Goal: Task Accomplishment & Management: Manage account settings

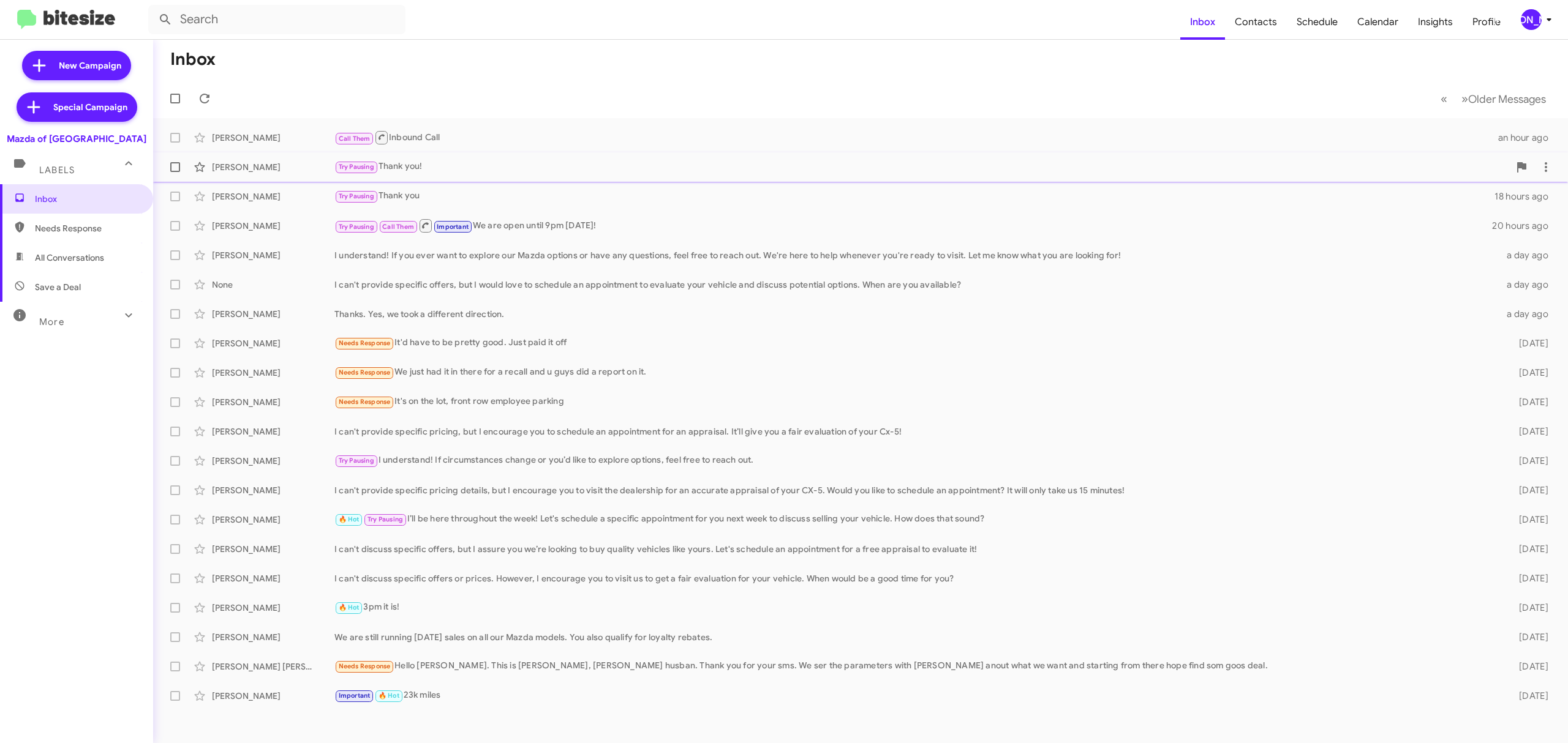
drag, startPoint x: 177, startPoint y: 201, endPoint x: 175, endPoint y: 165, distance: 36.1
click at [175, 165] on mat-action-list "Bryan Groce Call Them Inbound Call an hour ago Lisa Petti Try Pausing Thank you…" at bounding box center [860, 415] width 1415 height 593
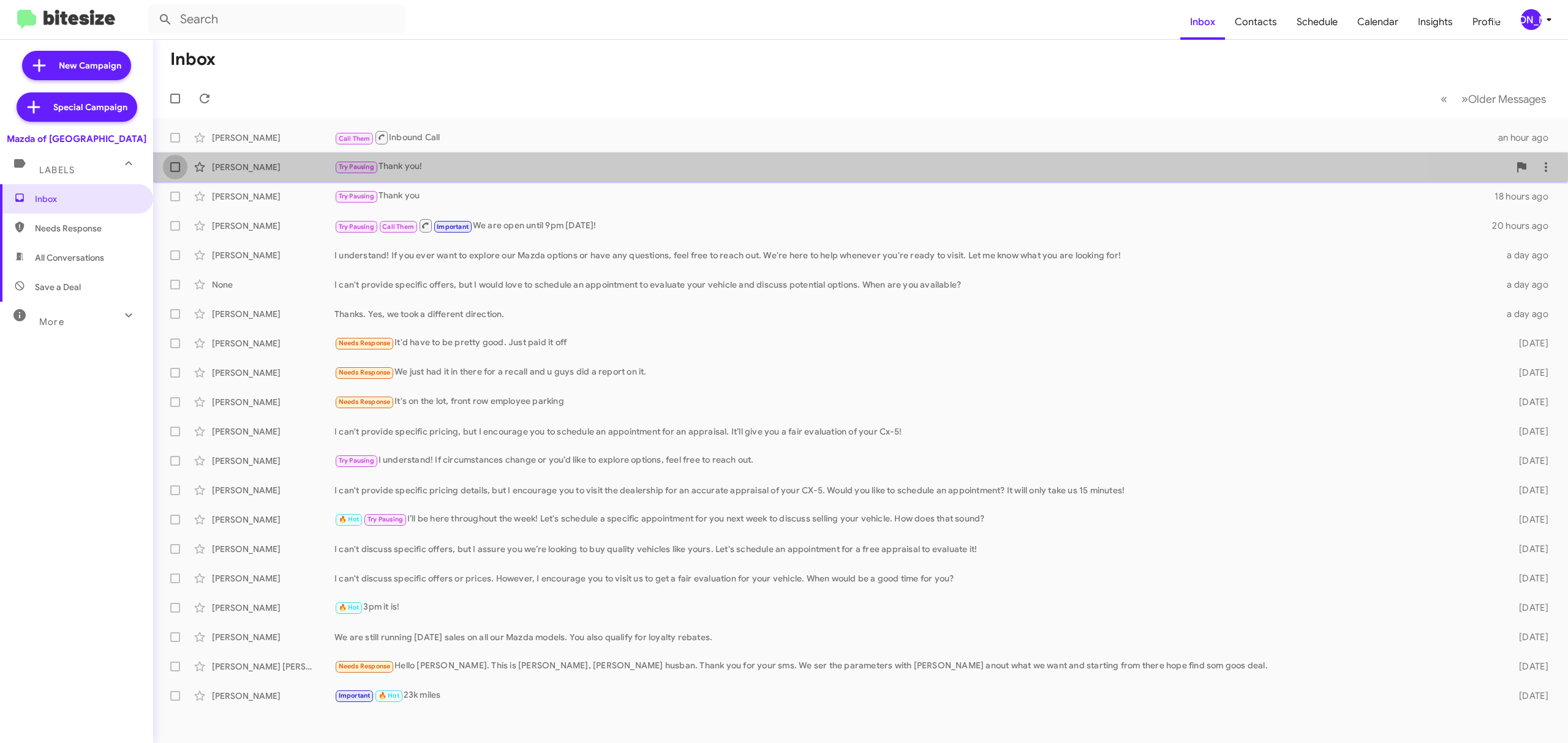
click at [175, 165] on span at bounding box center [174, 166] width 10 height 10
click at [175, 172] on input "checkbox" at bounding box center [174, 172] width 1 height 1
checkbox input "true"
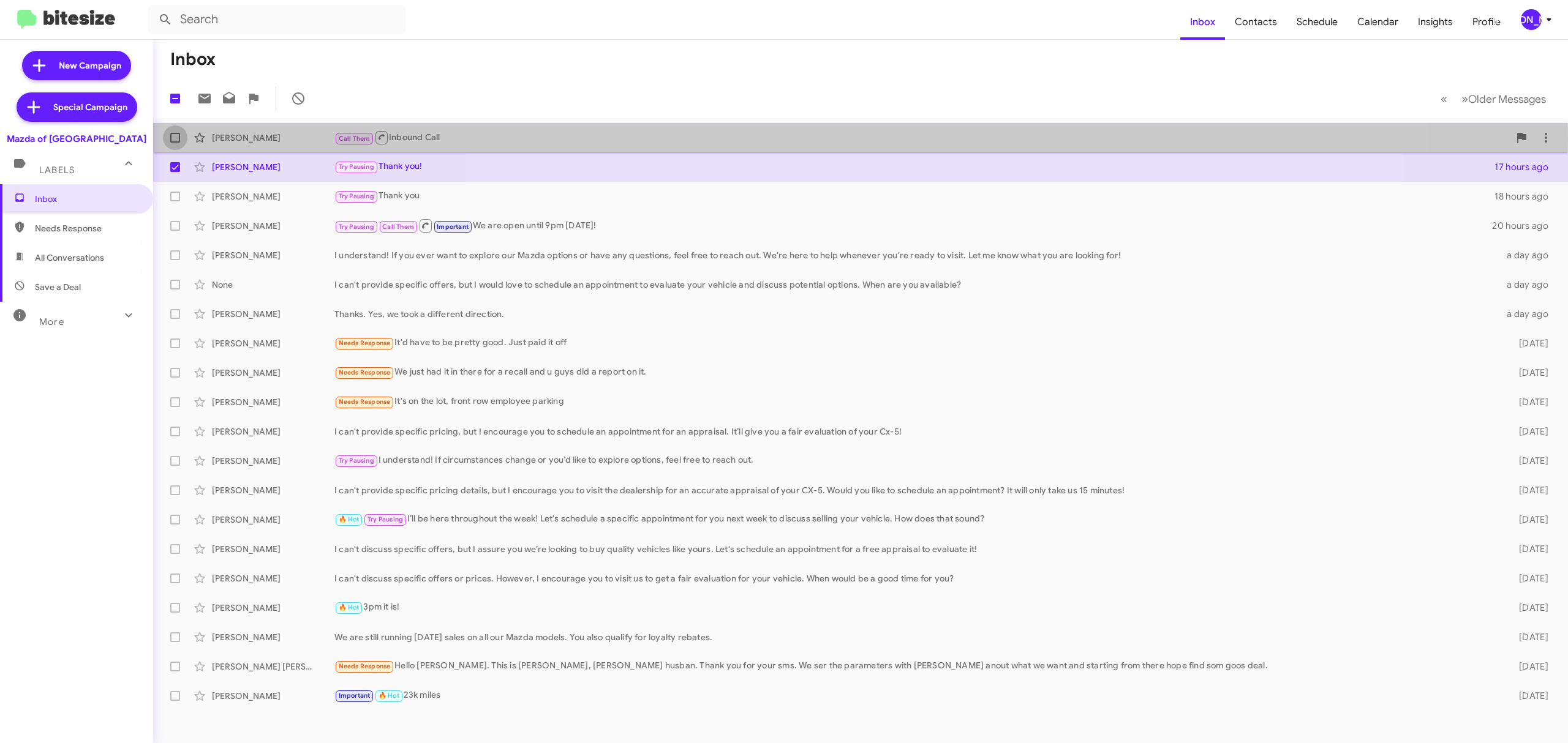
click at [175, 138] on span at bounding box center [174, 137] width 10 height 10
click at [175, 142] on input "checkbox" at bounding box center [174, 142] width 1 height 1
checkbox input "true"
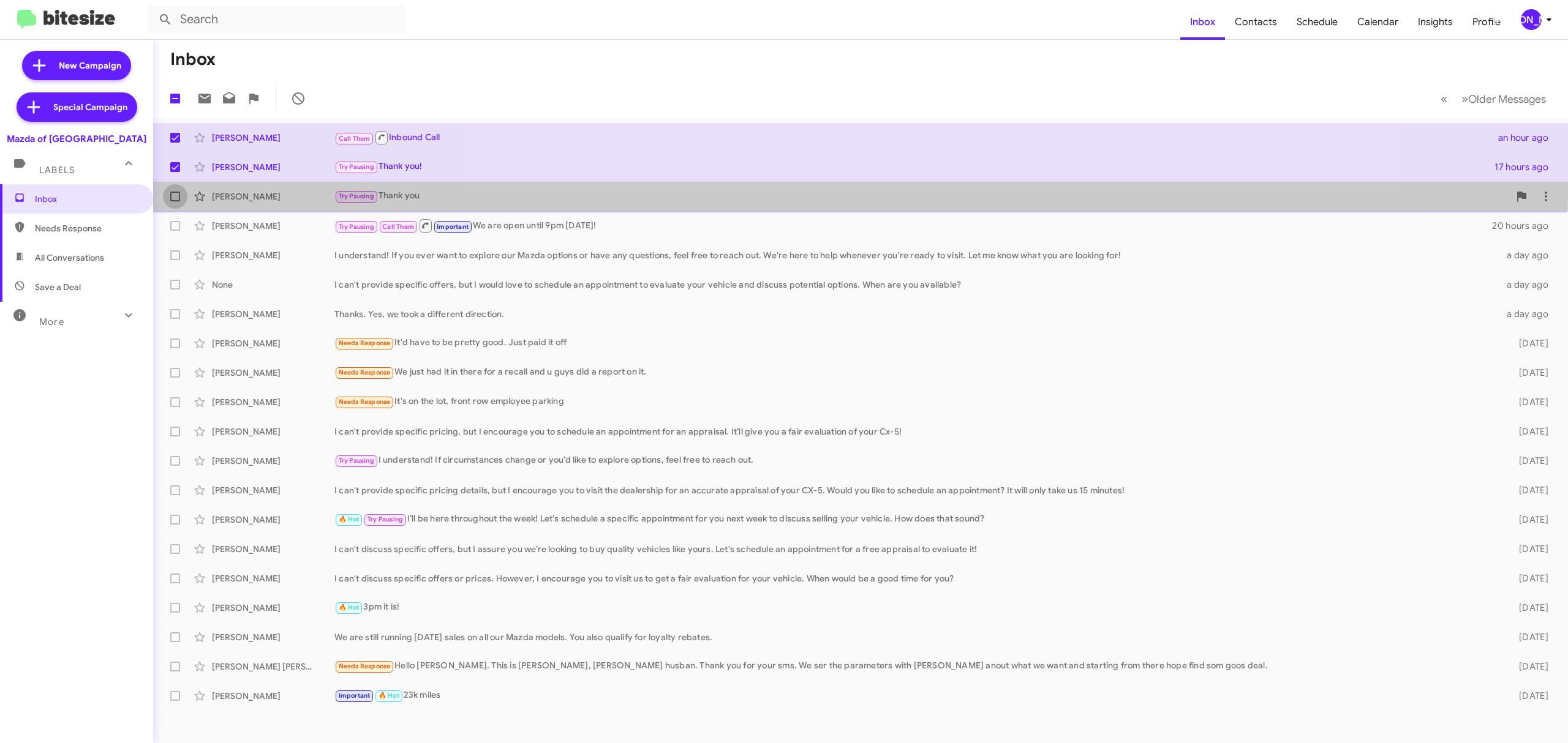
click at [173, 192] on span at bounding box center [174, 196] width 10 height 10
click at [174, 202] on input "checkbox" at bounding box center [174, 202] width 1 height 1
checkbox input "true"
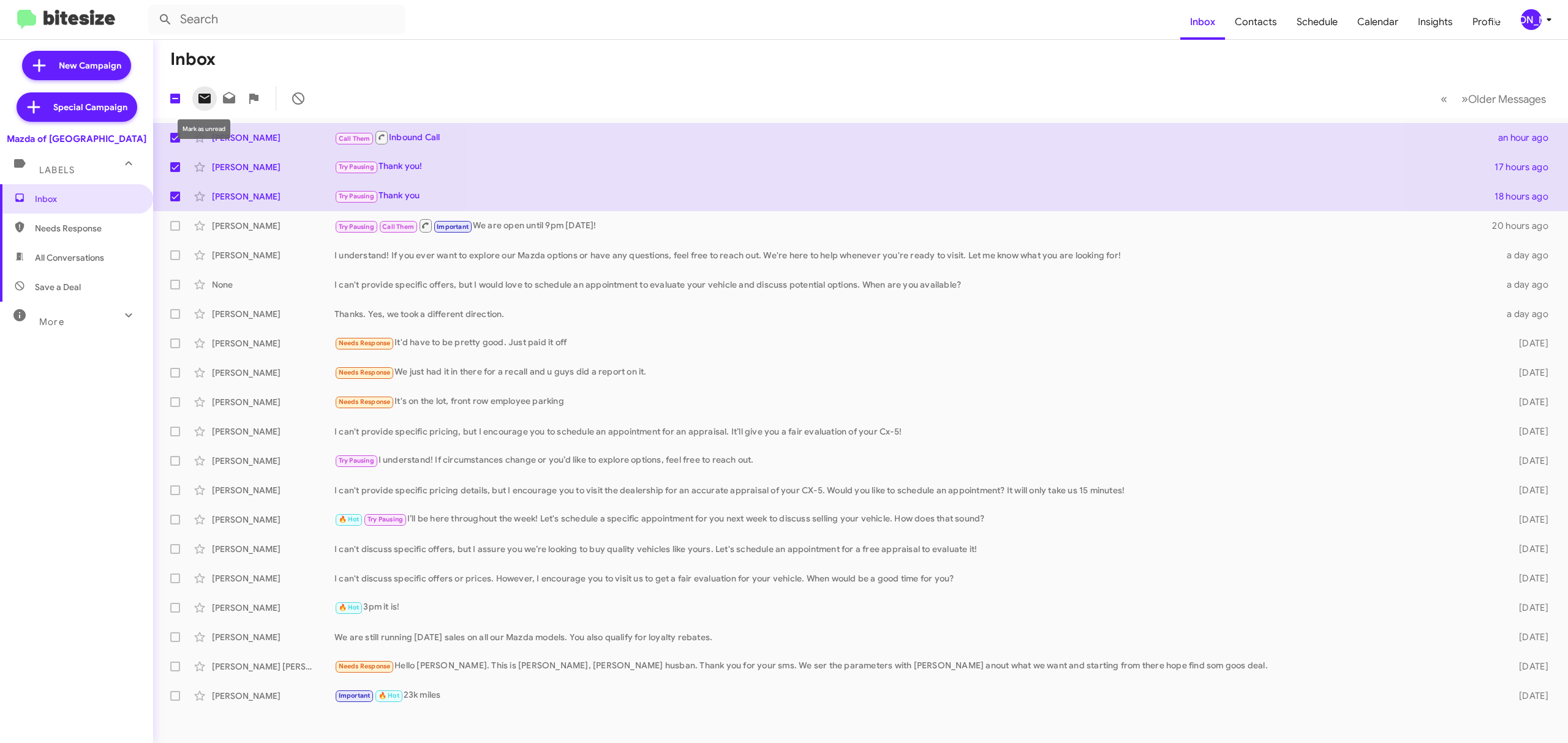
click at [209, 96] on icon at bounding box center [204, 98] width 12 height 10
drag, startPoint x: 1536, startPoint y: 34, endPoint x: 1524, endPoint y: 11, distance: 25.9
click at [1524, 11] on mat-toolbar "Inbox Contacts Schedule Calendar Insights Profile JA" at bounding box center [784, 19] width 1568 height 39
click at [1524, 11] on div "[PERSON_NAME]" at bounding box center [1532, 19] width 21 height 21
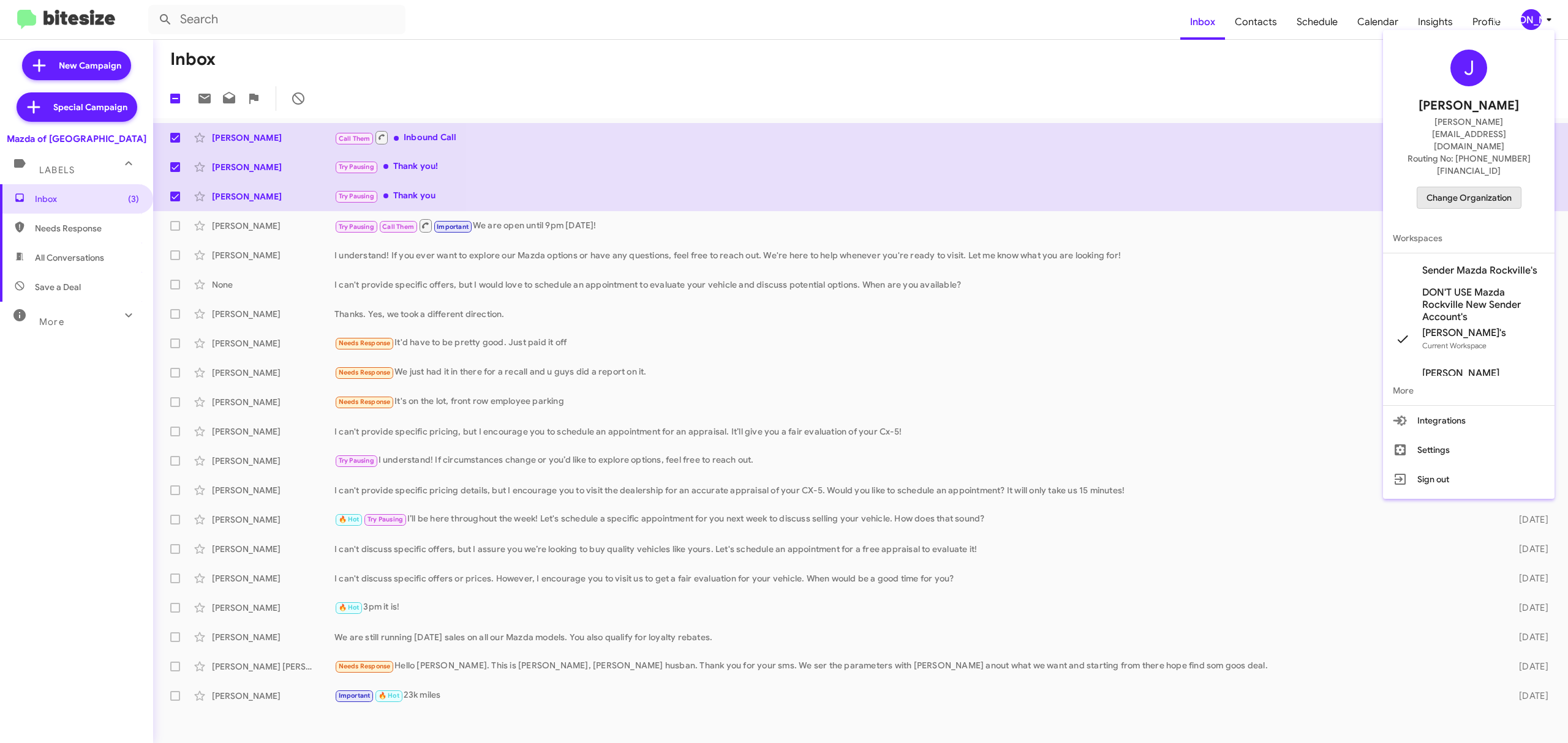
click at [1465, 188] on span "Change Organization" at bounding box center [1469, 198] width 85 height 21
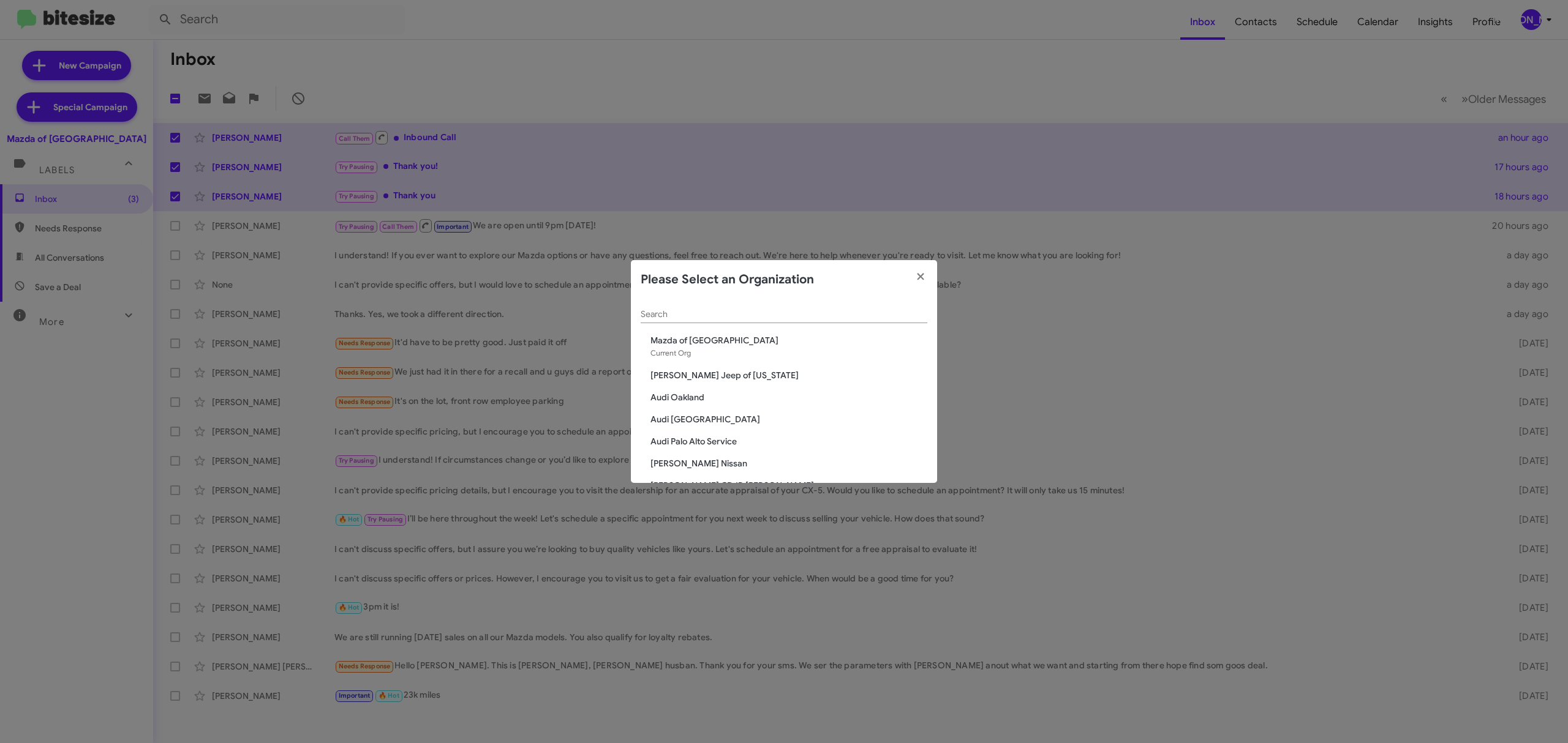
click at [872, 319] on div "Search" at bounding box center [784, 310] width 287 height 24
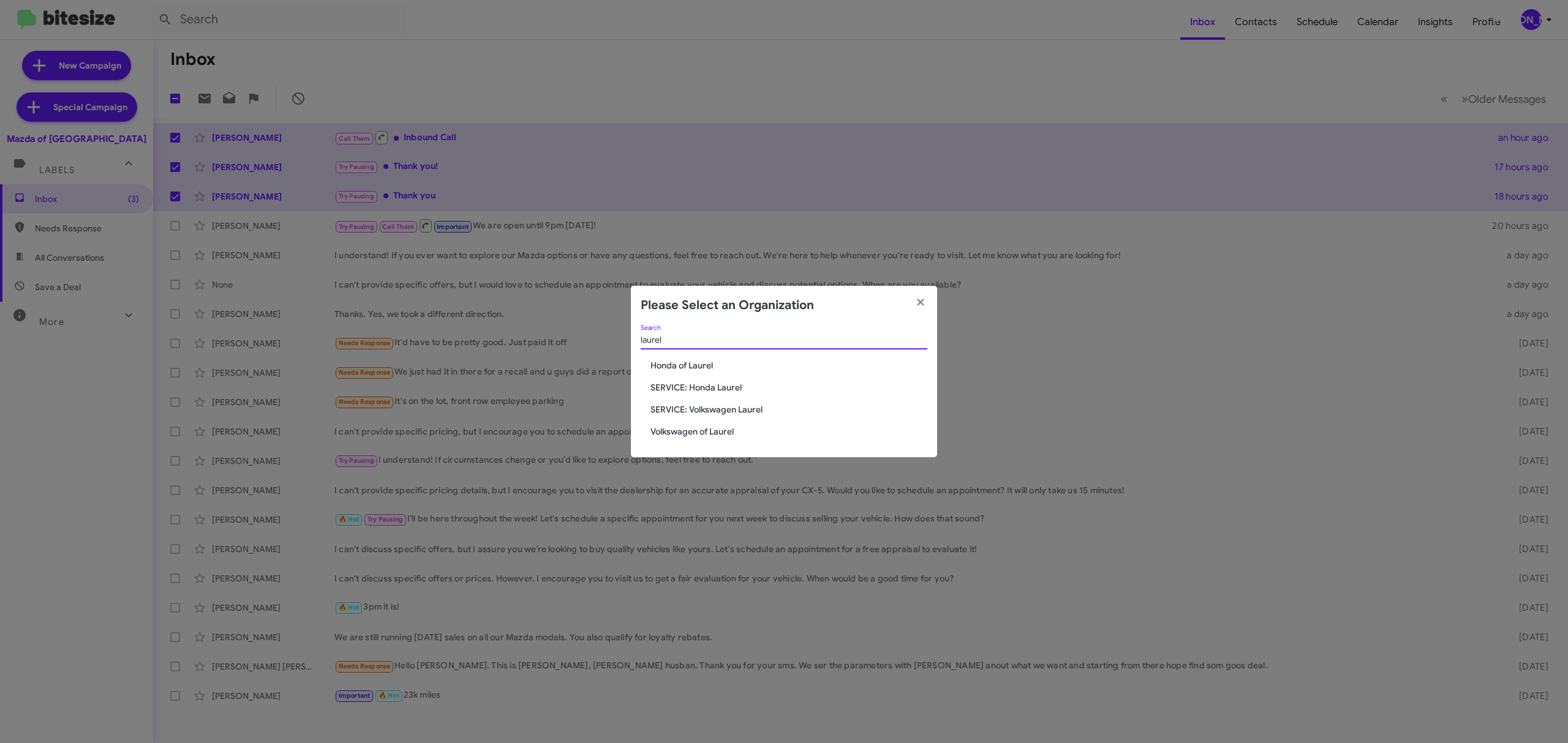
type input "laurel"
click at [714, 433] on span "Volkswagen of Laurel" at bounding box center [788, 432] width 277 height 12
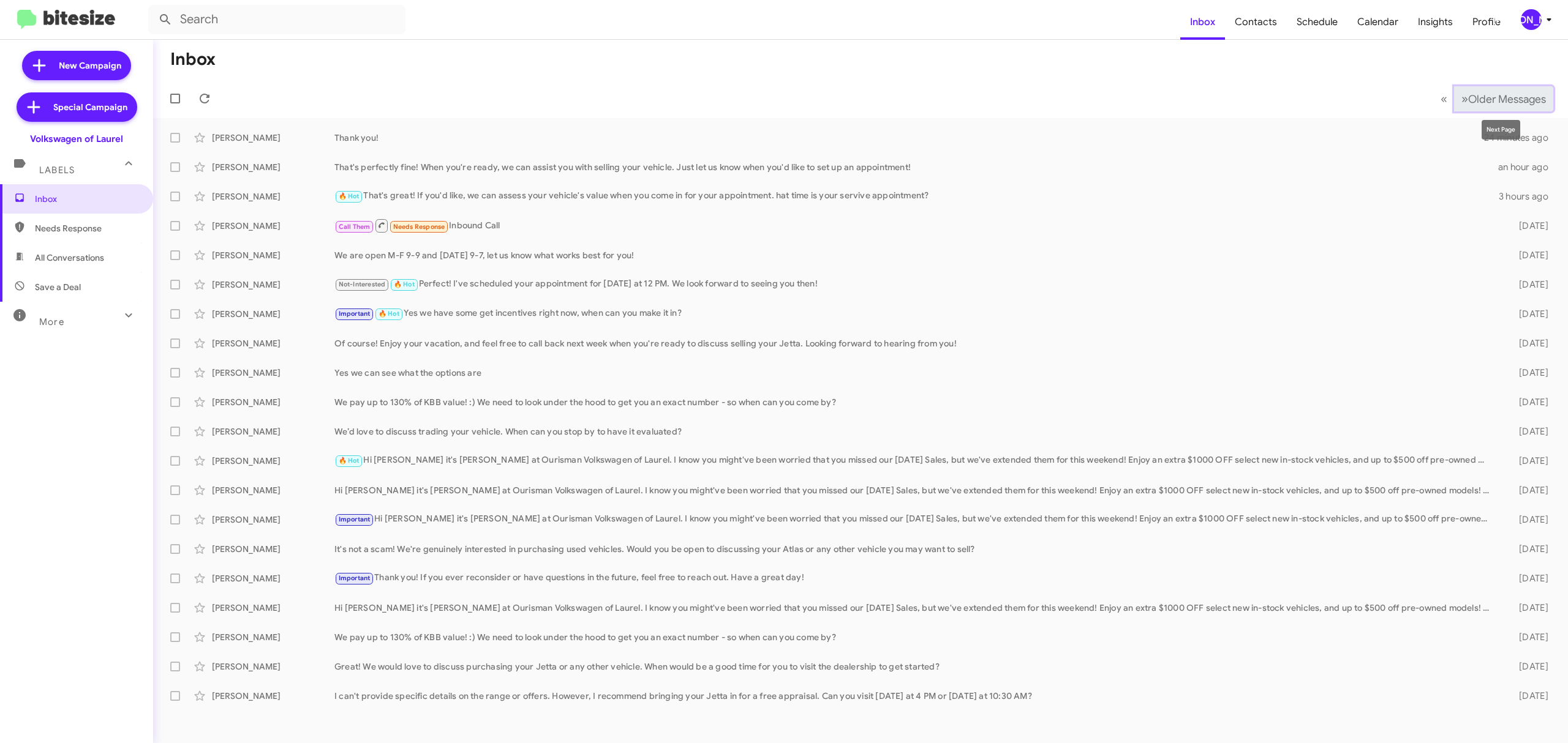
click at [1500, 96] on span "Older Messages" at bounding box center [1507, 99] width 78 height 13
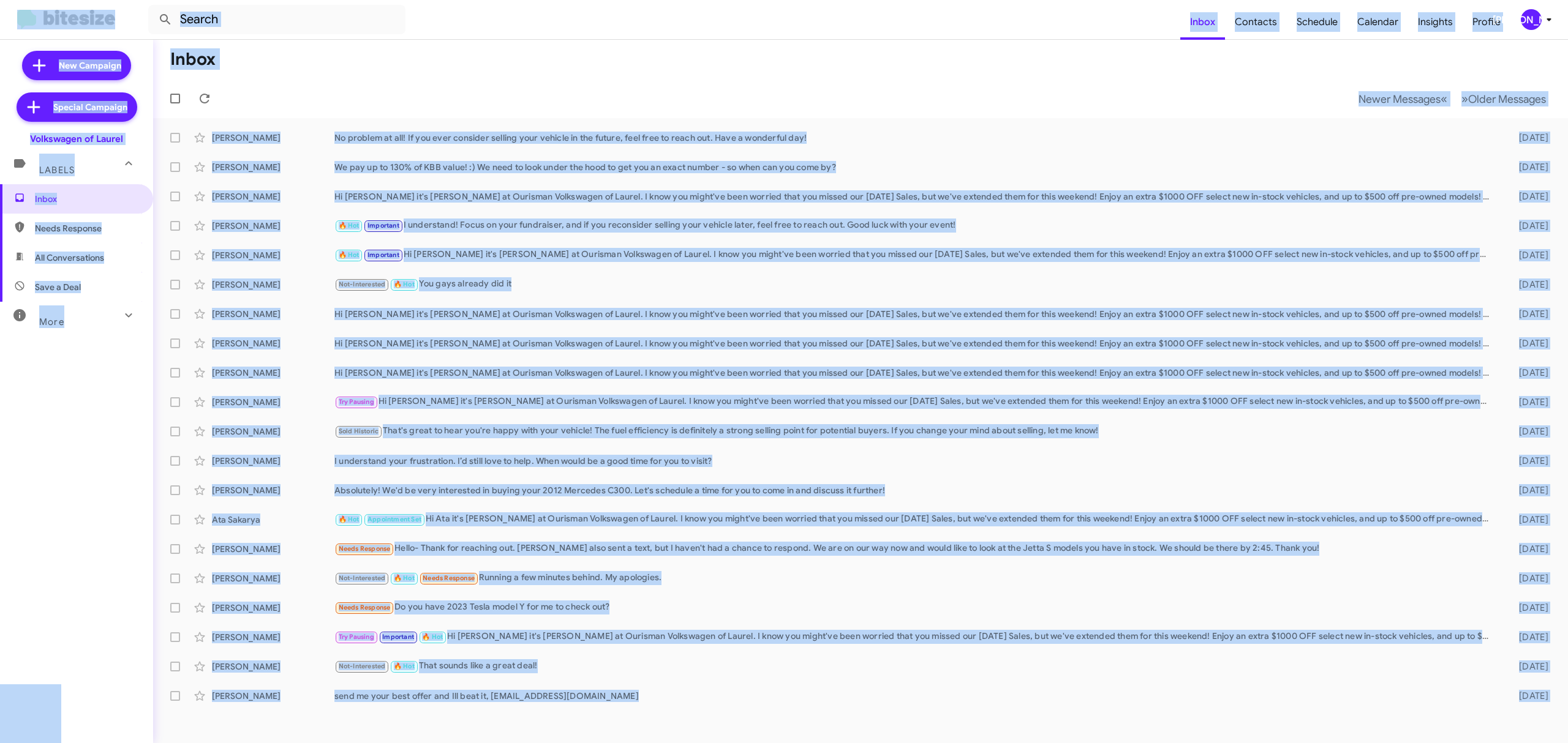
click at [1140, 61] on mat-toolbar-row "Inbox" at bounding box center [860, 59] width 1415 height 39
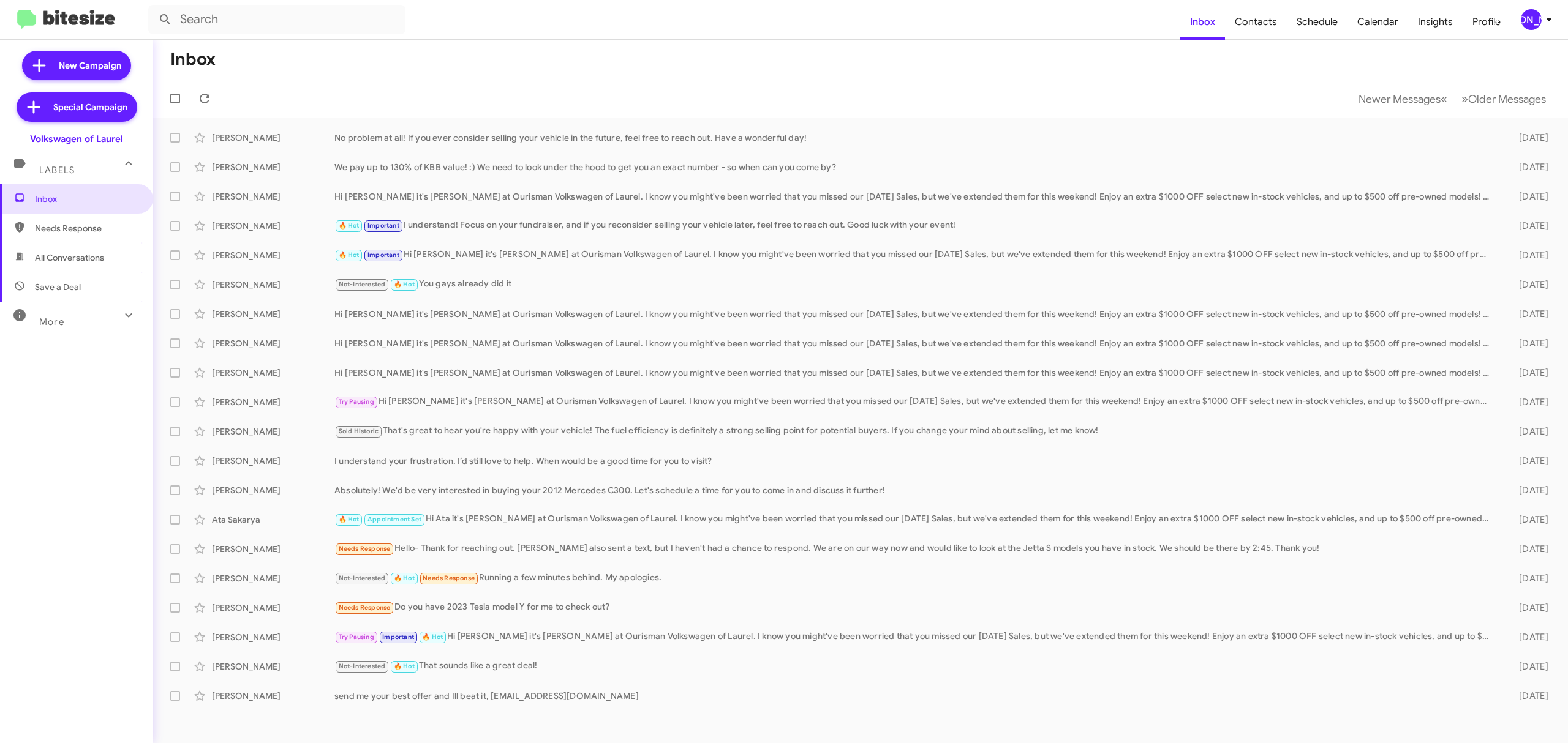
click at [1334, 104] on mat-toolbar-row "Newer Messages « Previous » Next Older Messages" at bounding box center [860, 98] width 1415 height 39
click at [1358, 96] on span "Newer Messages" at bounding box center [1399, 99] width 82 height 13
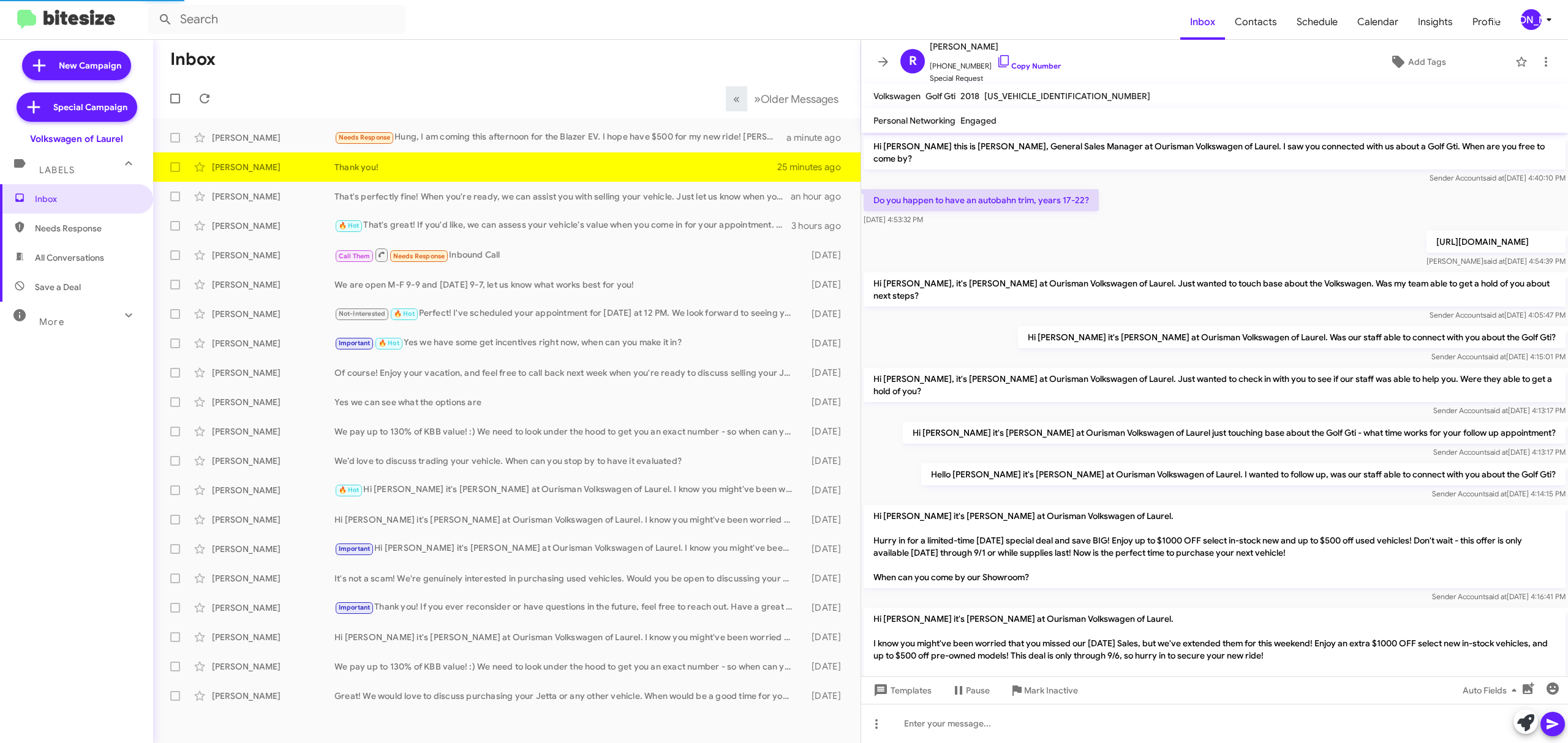
scroll to position [160, 0]
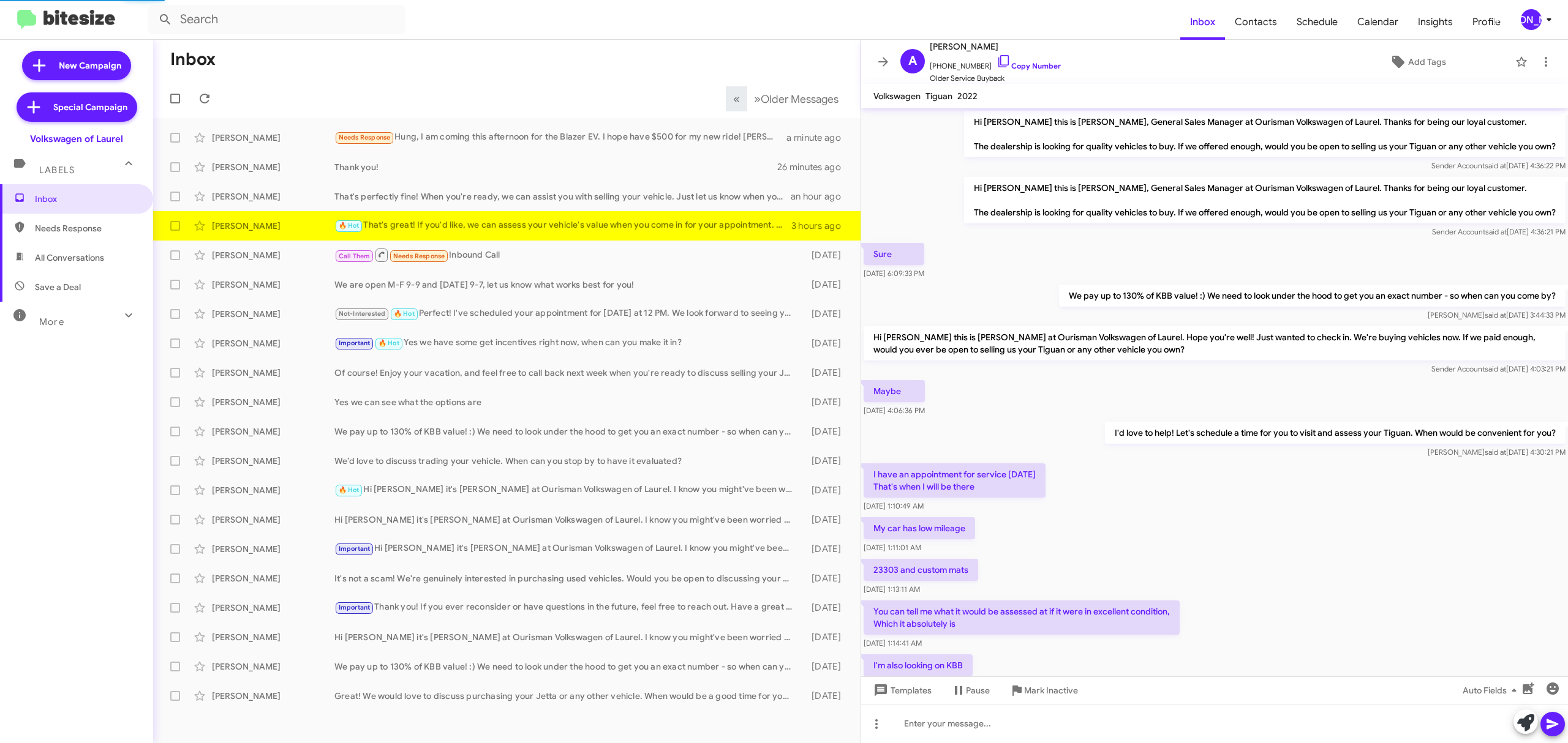
scroll to position [98, 0]
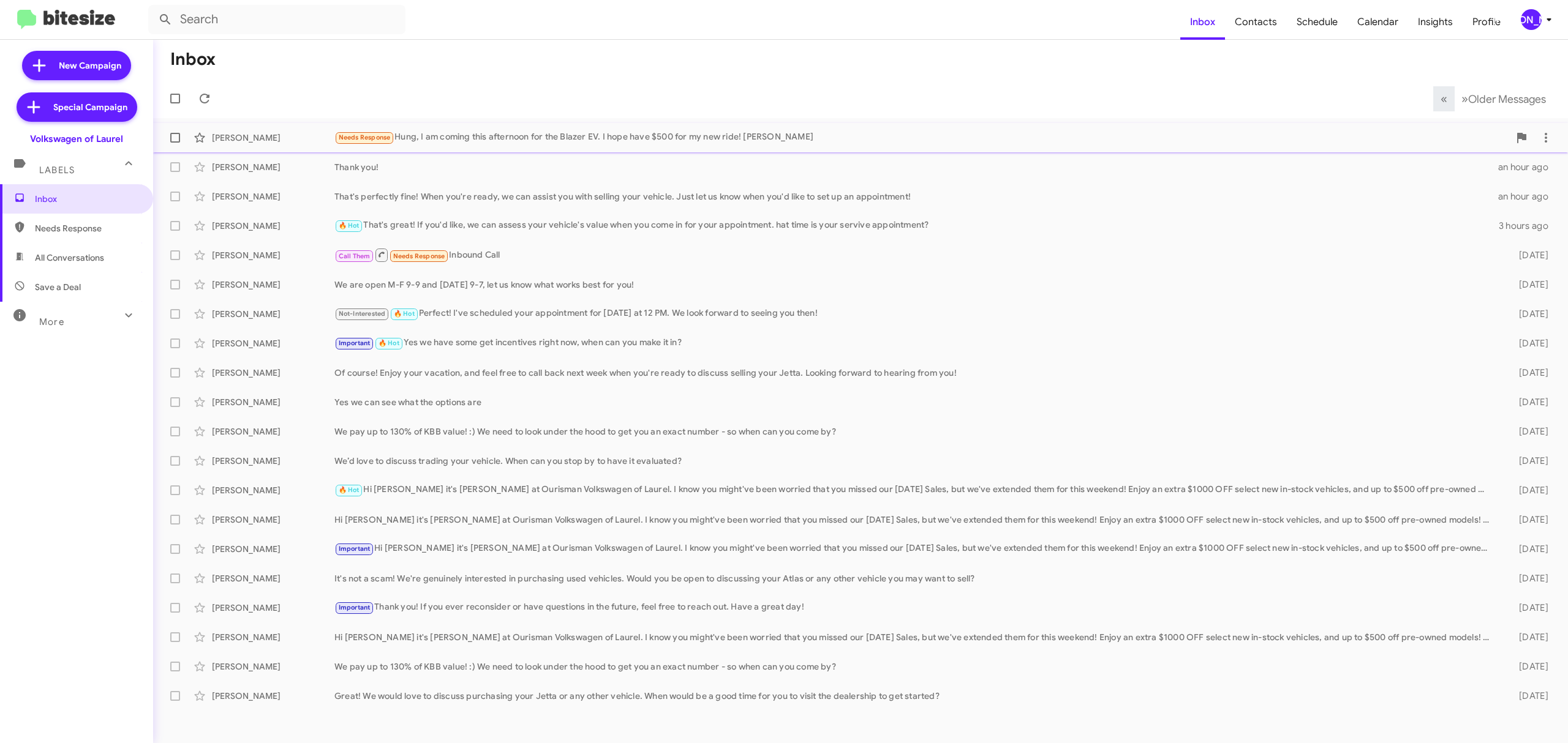
click at [170, 146] on label at bounding box center [175, 138] width 25 height 25
click at [174, 143] on input "checkbox" at bounding box center [174, 142] width 1 height 1
checkbox input "true"
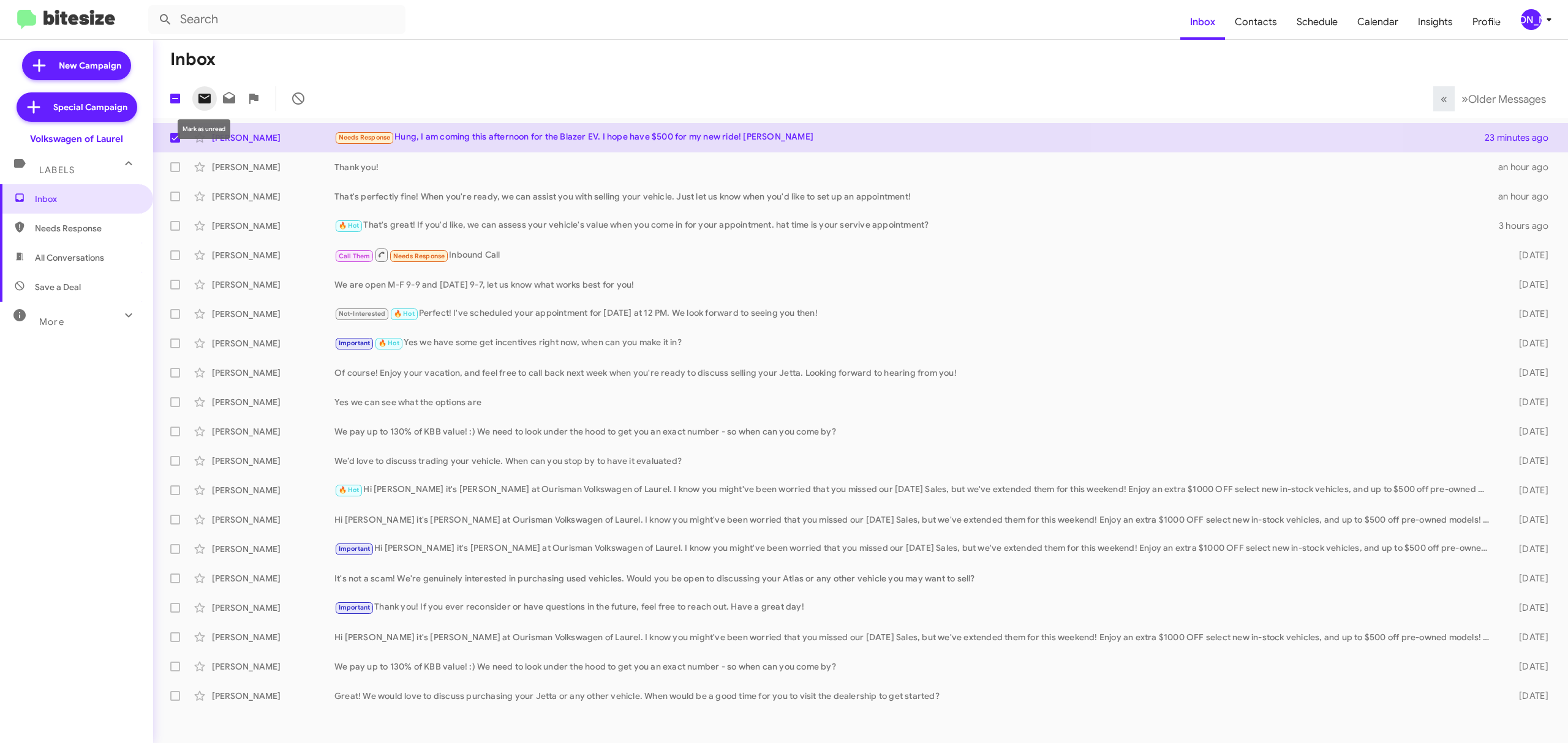
click at [214, 99] on span at bounding box center [204, 98] width 25 height 15
click at [1540, 25] on div "[PERSON_NAME]" at bounding box center [1532, 19] width 21 height 21
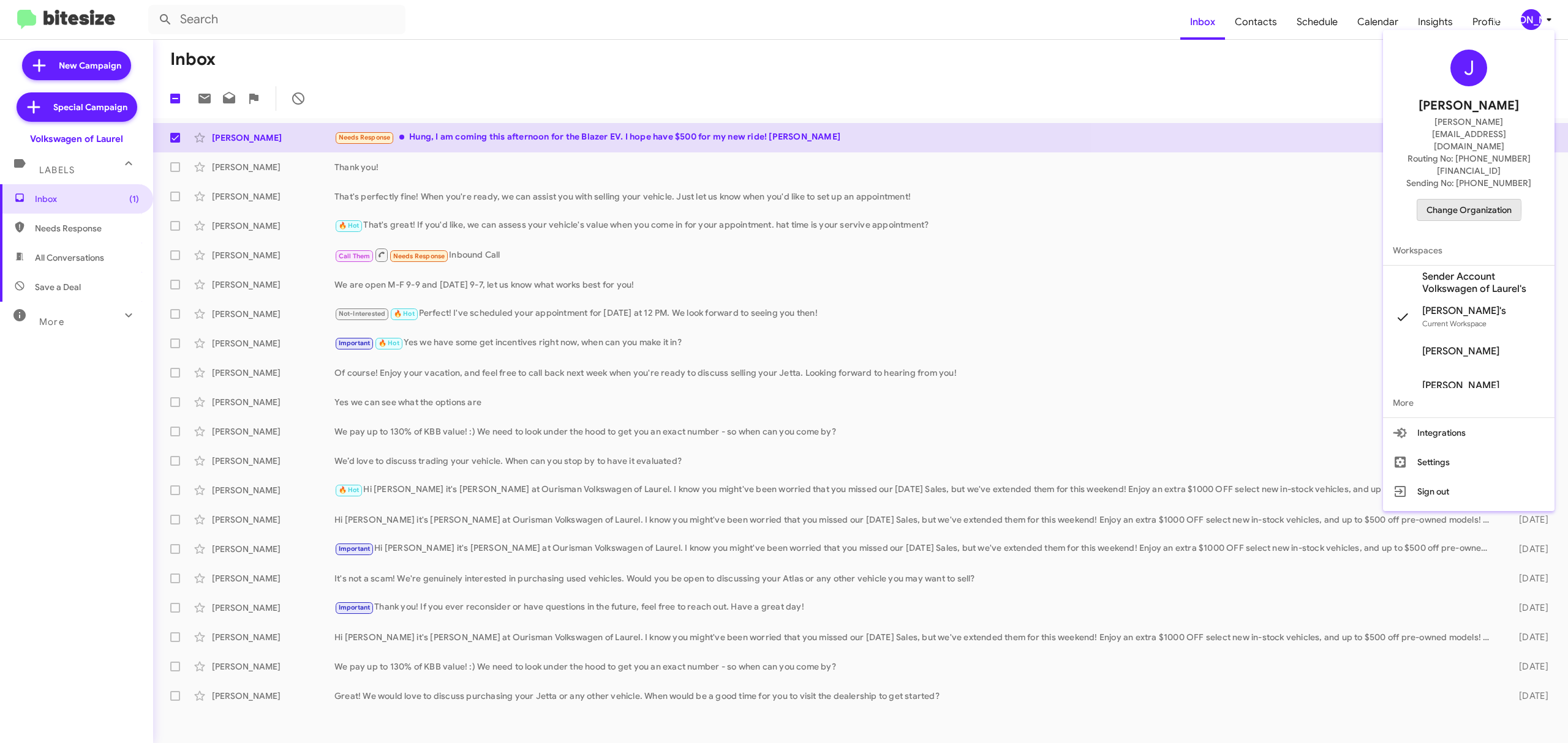
click at [1453, 200] on span "Change Organization" at bounding box center [1469, 211] width 85 height 21
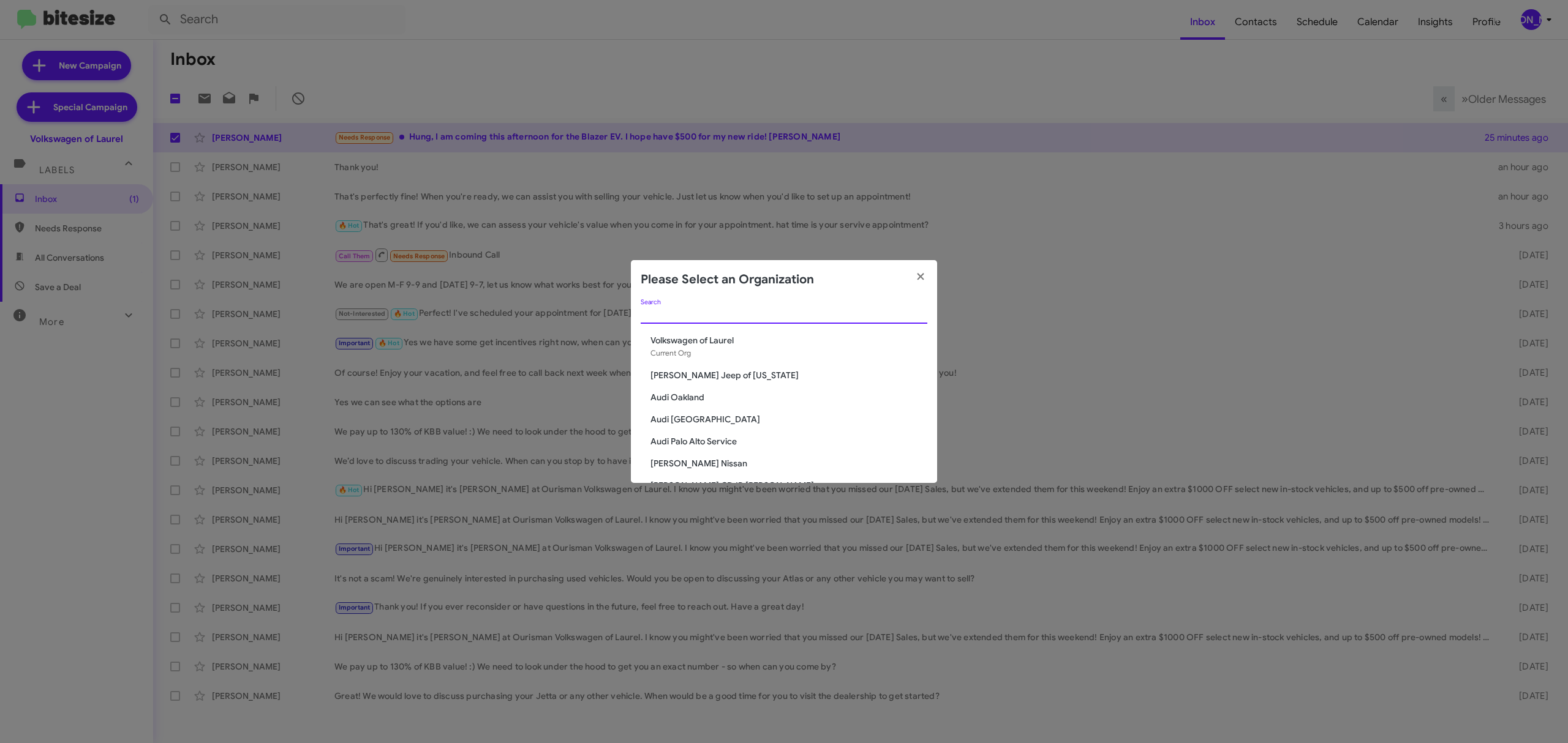
click at [733, 311] on input "Search" at bounding box center [784, 314] width 287 height 10
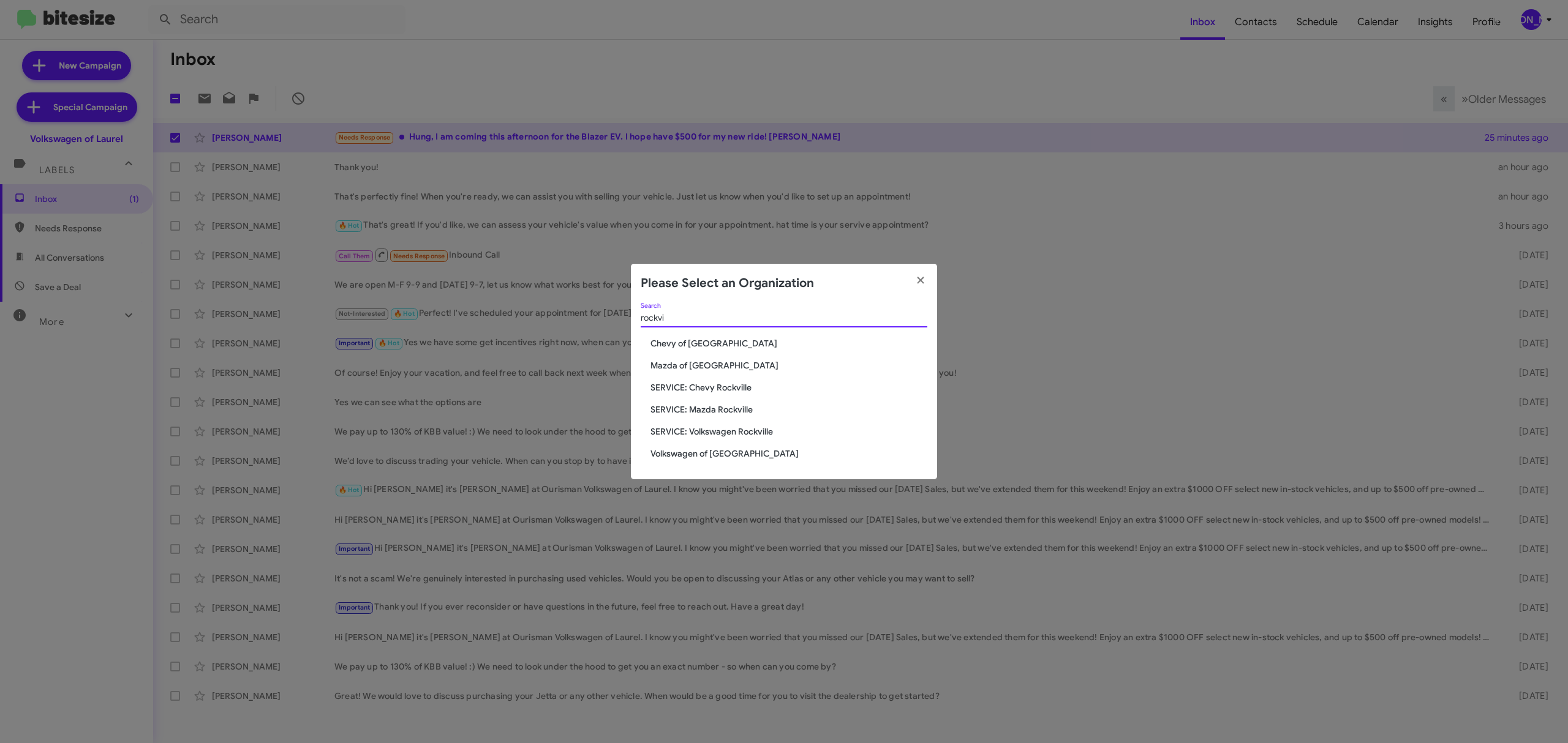
type input "rockvi"
click at [721, 458] on span "Volkswagen of [GEOGRAPHIC_DATA]" at bounding box center [788, 454] width 277 height 12
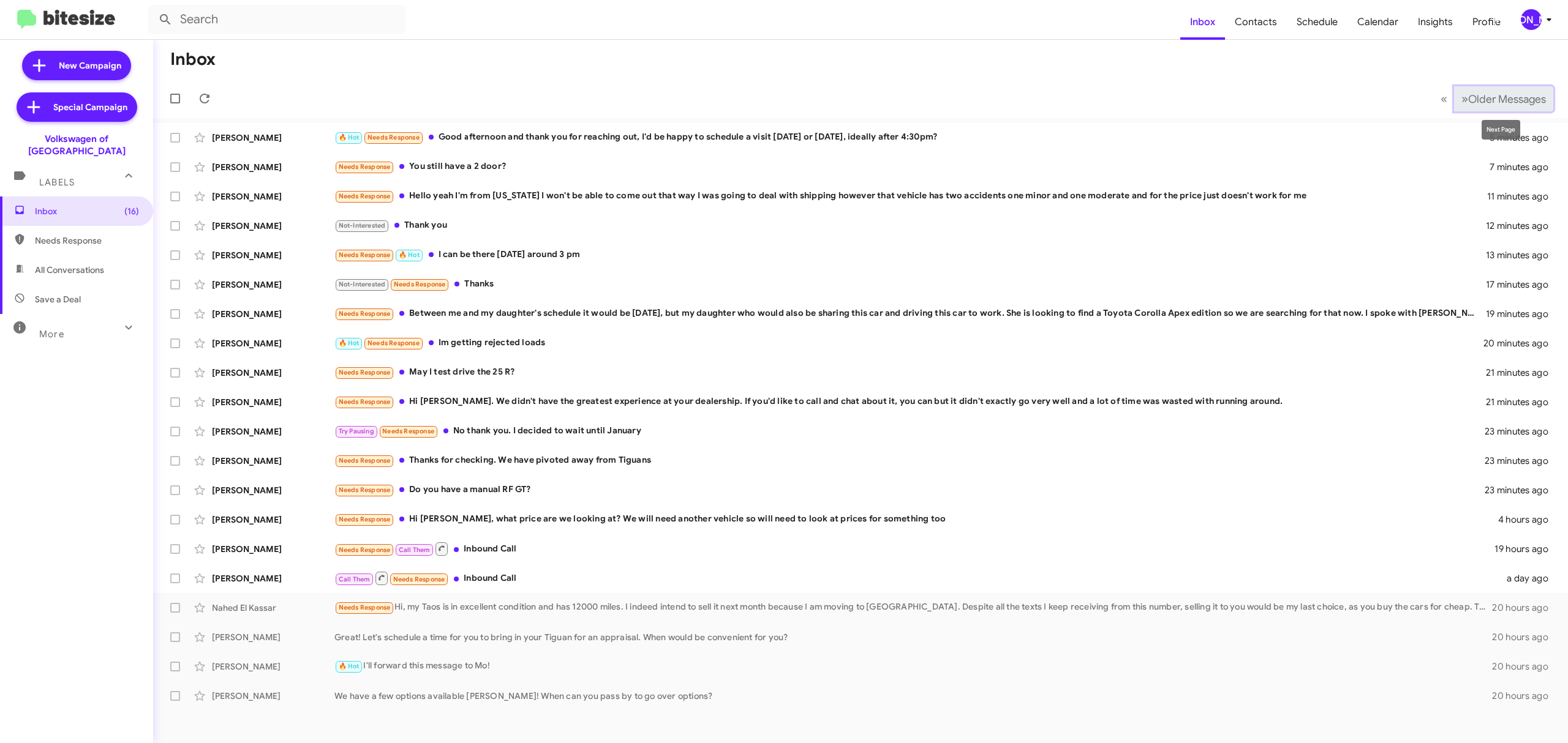
click at [1519, 87] on button "» Next Older Messages" at bounding box center [1503, 99] width 99 height 25
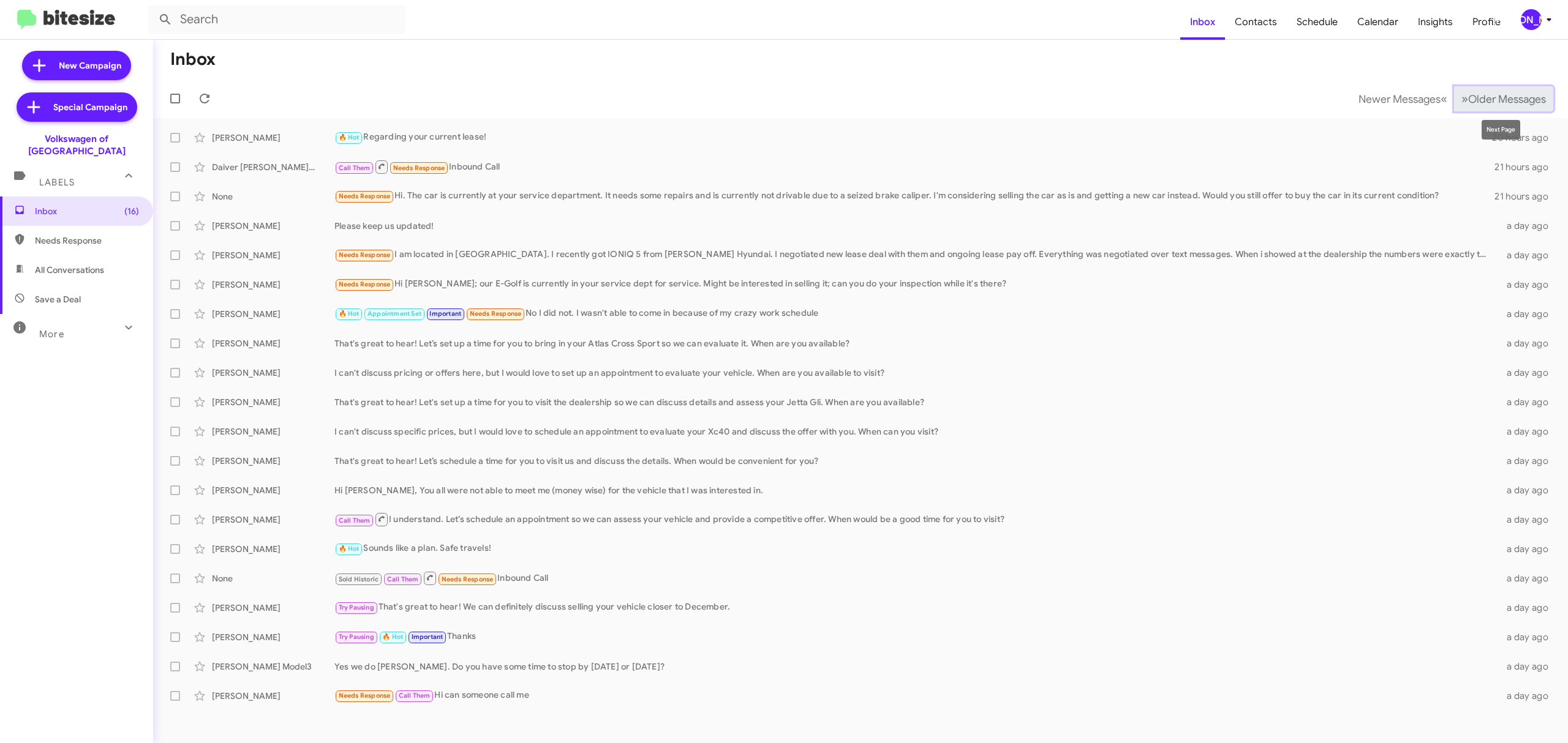
click at [1497, 101] on span "Older Messages" at bounding box center [1507, 99] width 78 height 13
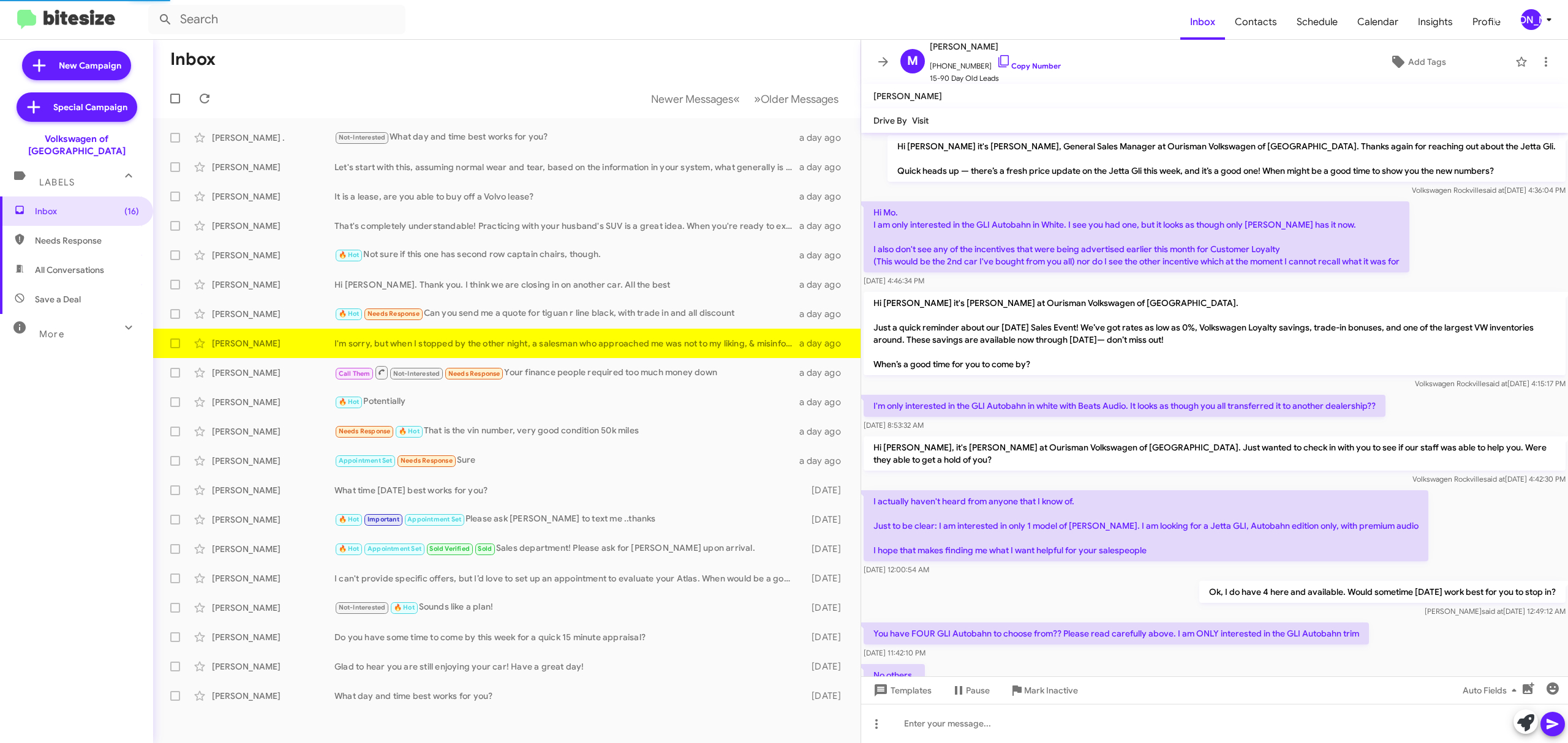
scroll to position [742, 0]
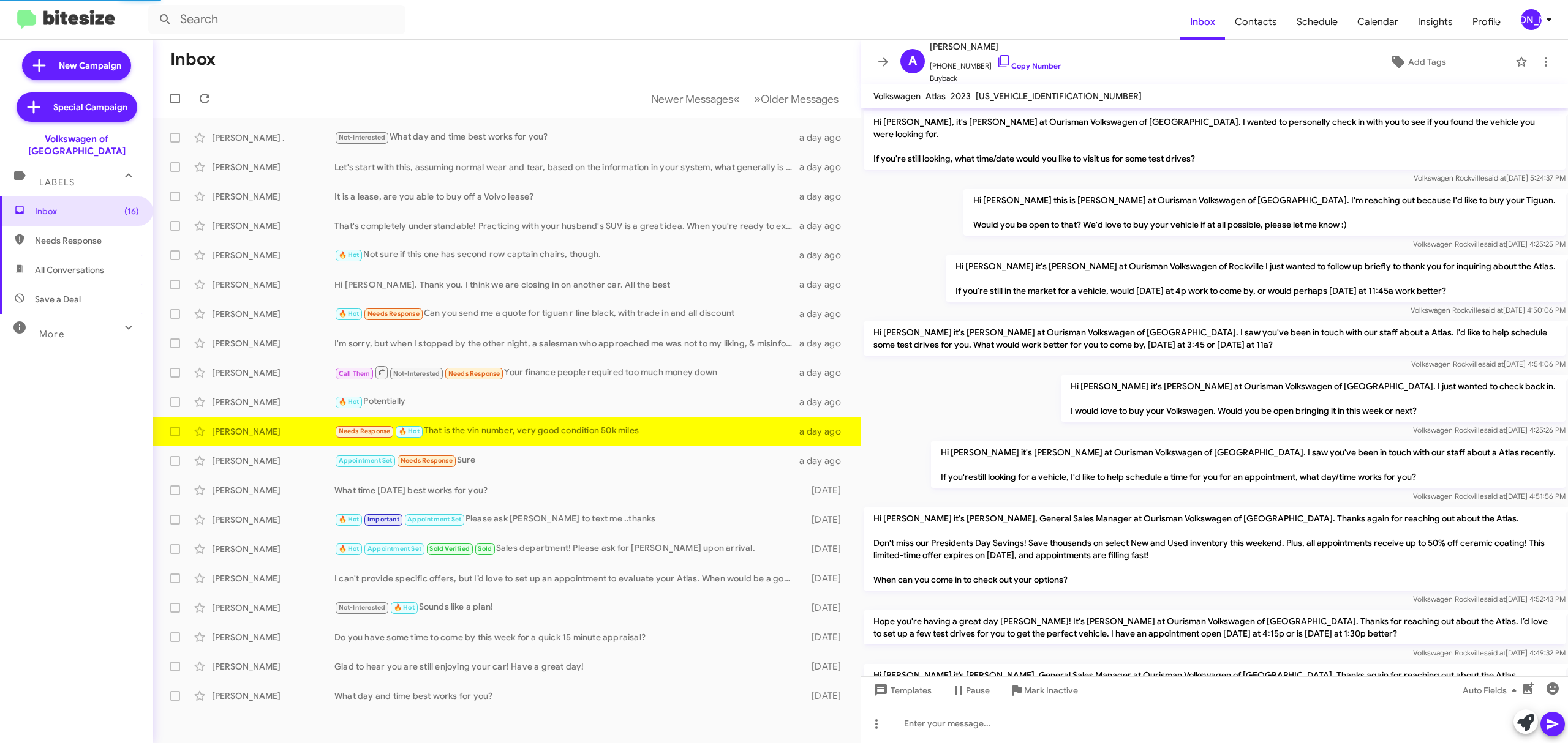
scroll to position [803, 0]
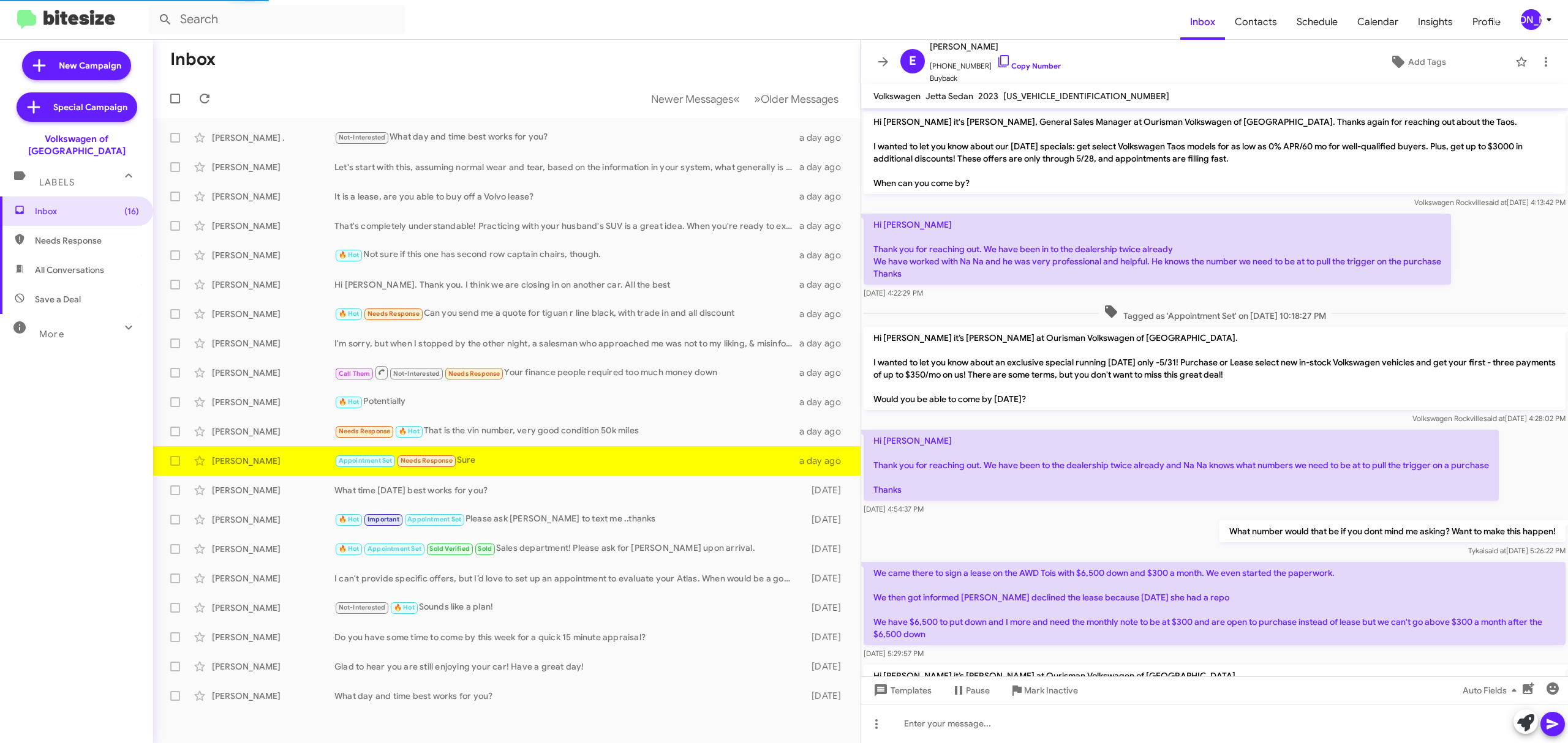
scroll to position [614, 0]
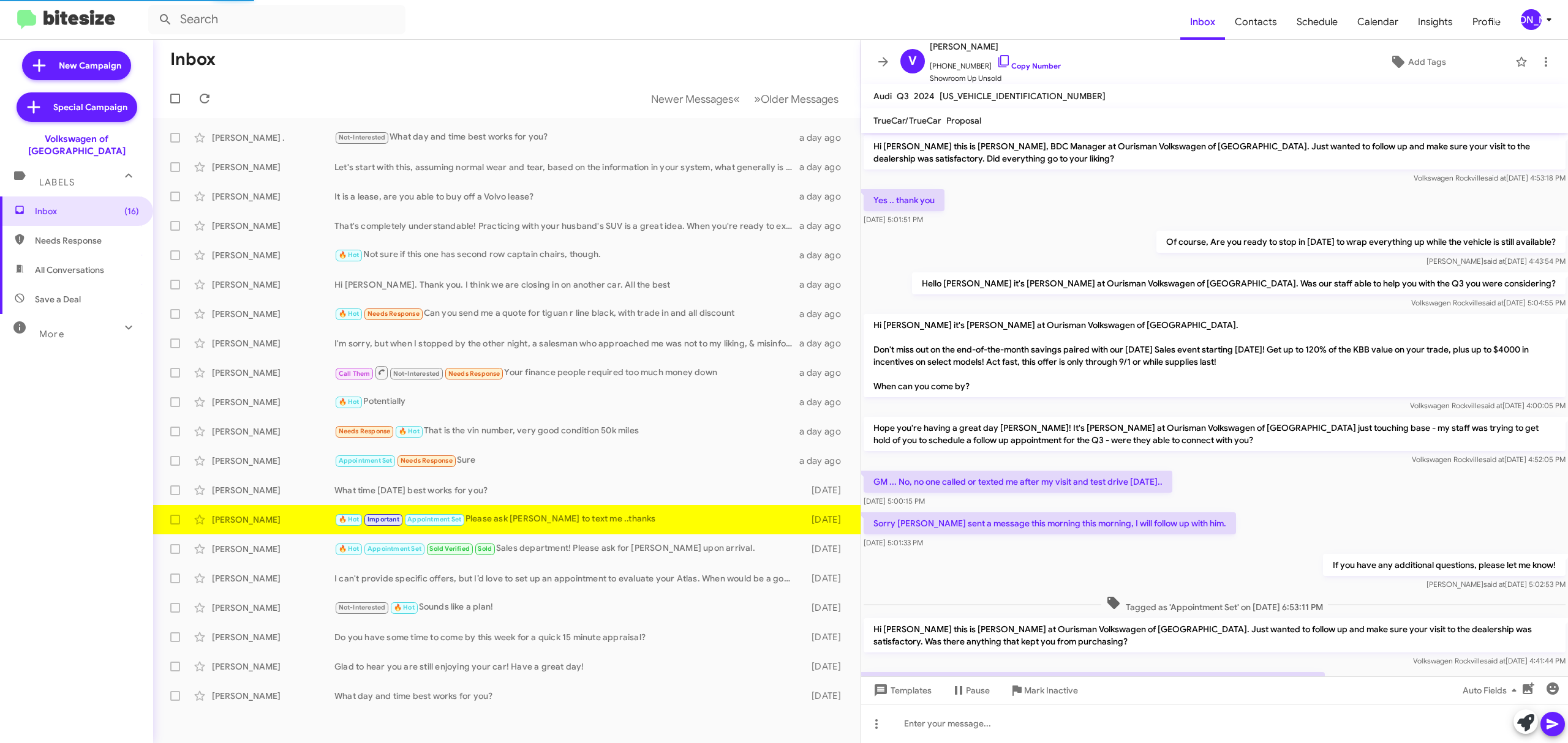
scroll to position [376, 0]
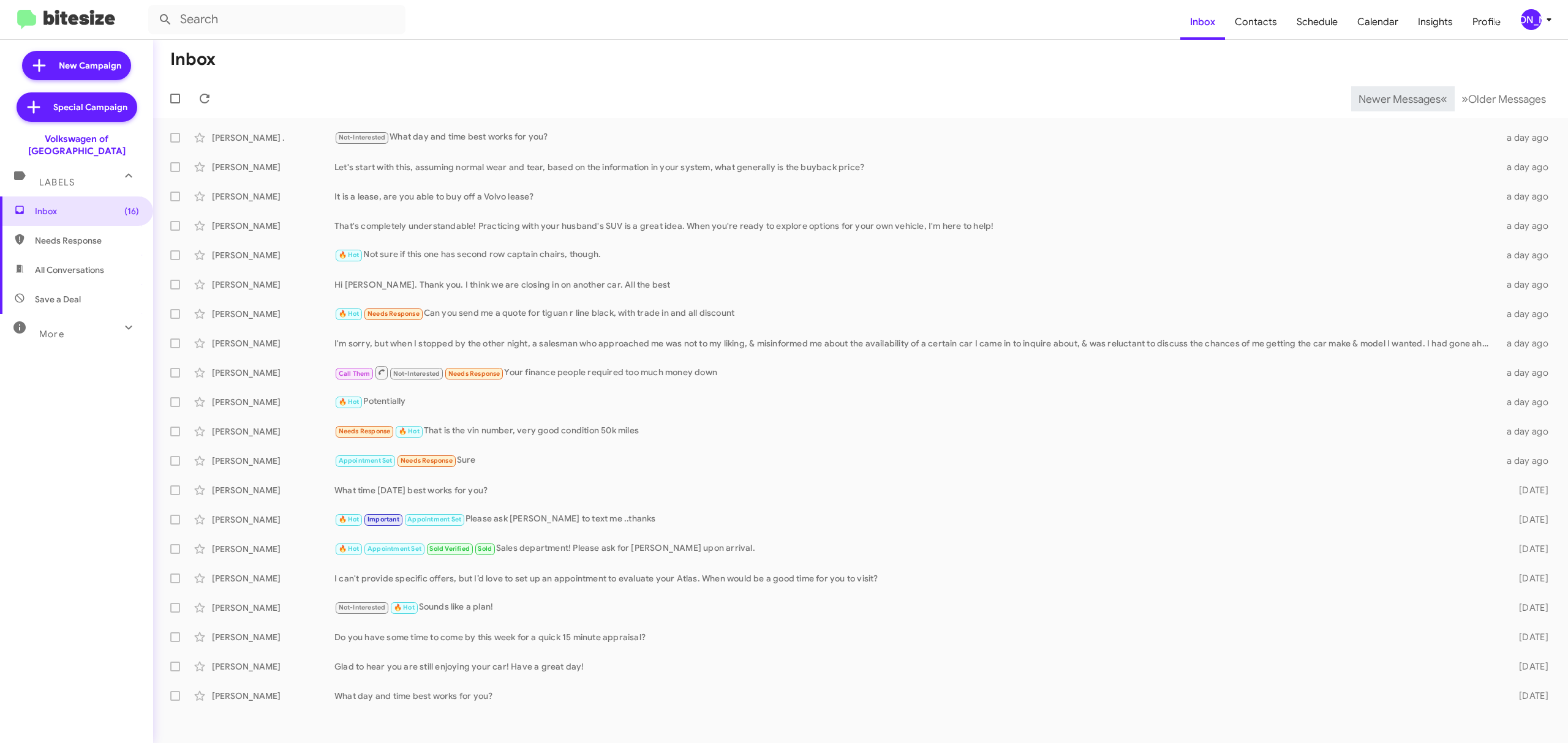
click at [1390, 98] on span "Newer Messages" at bounding box center [1399, 99] width 82 height 13
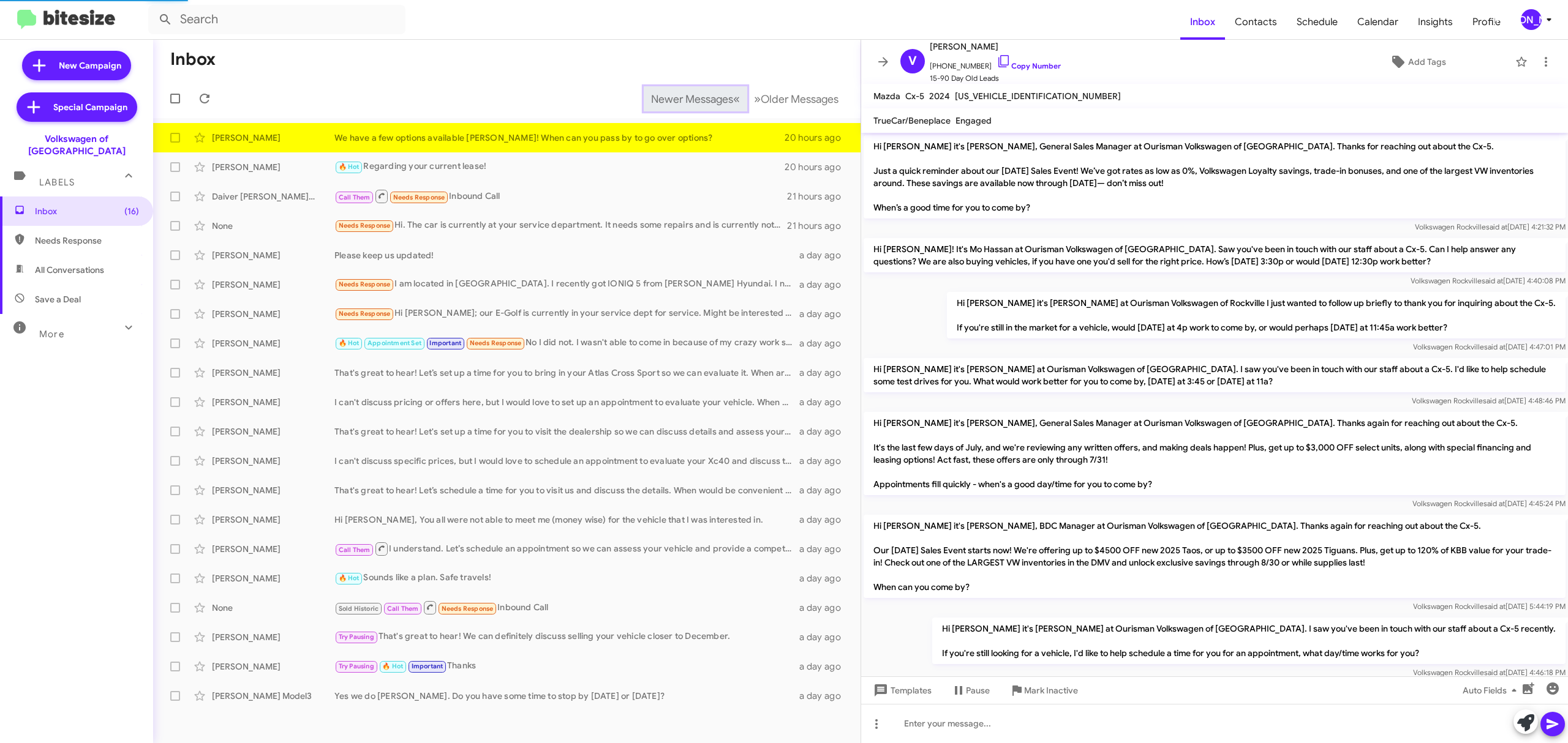
scroll to position [417, 0]
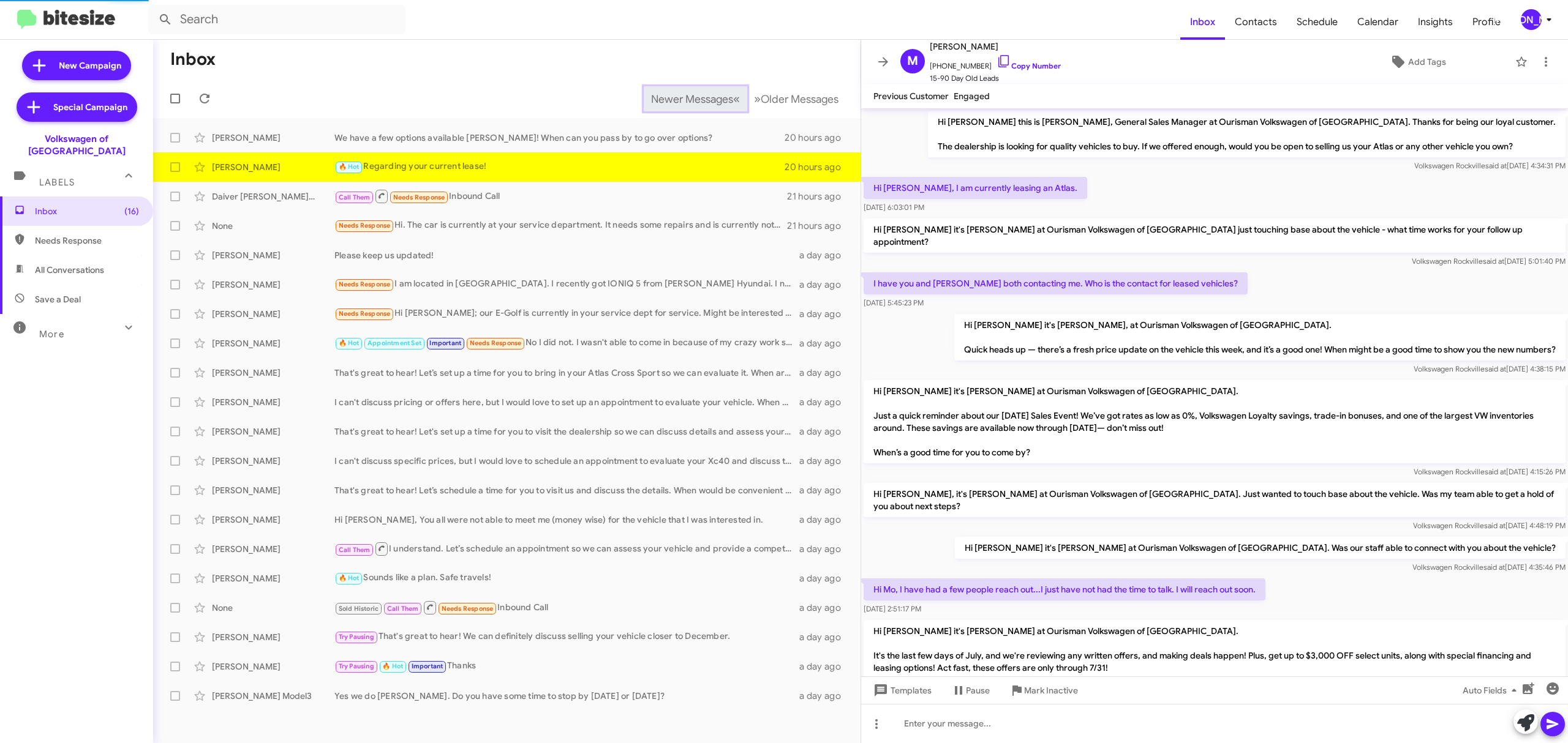
scroll to position [469, 0]
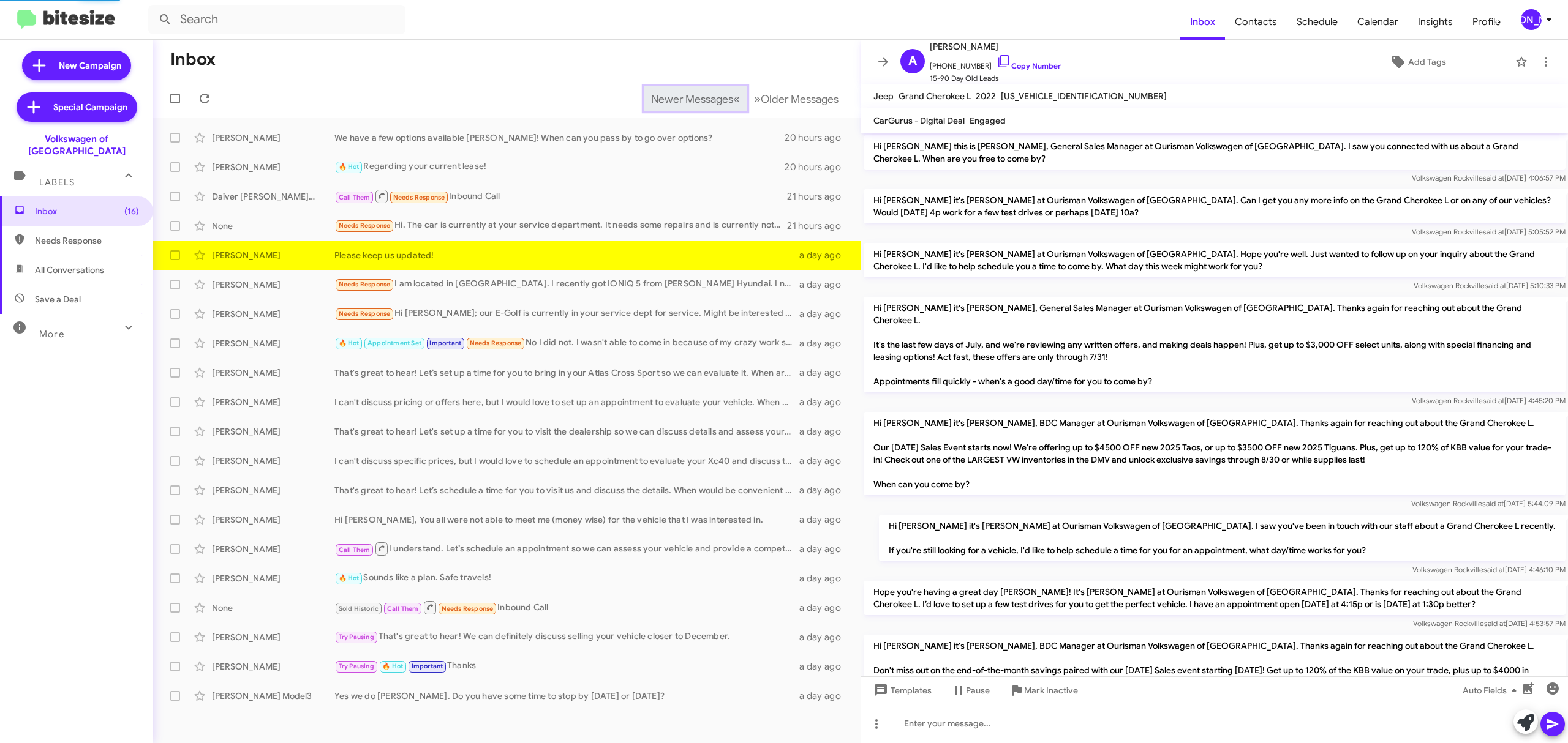
scroll to position [299, 0]
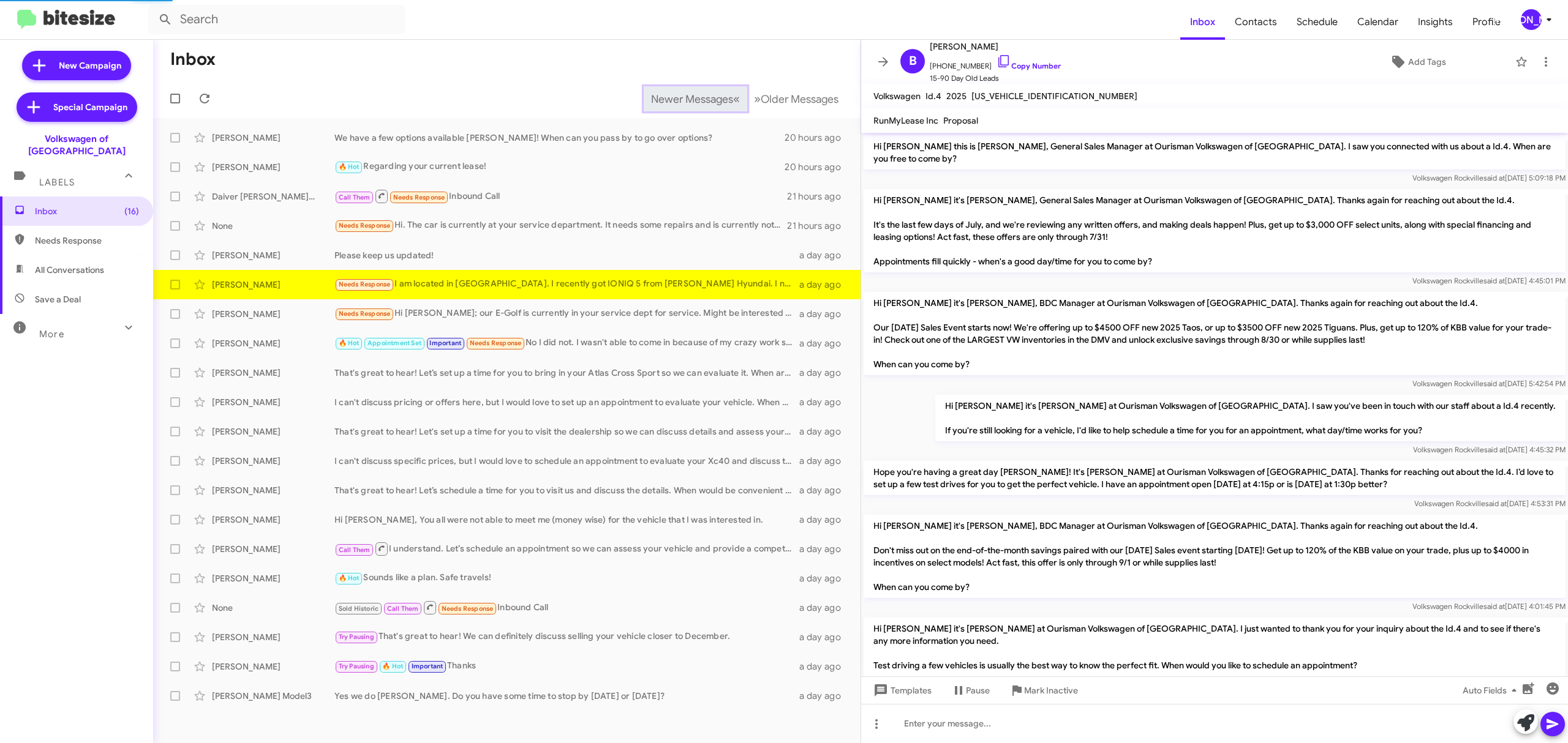
scroll to position [152, 0]
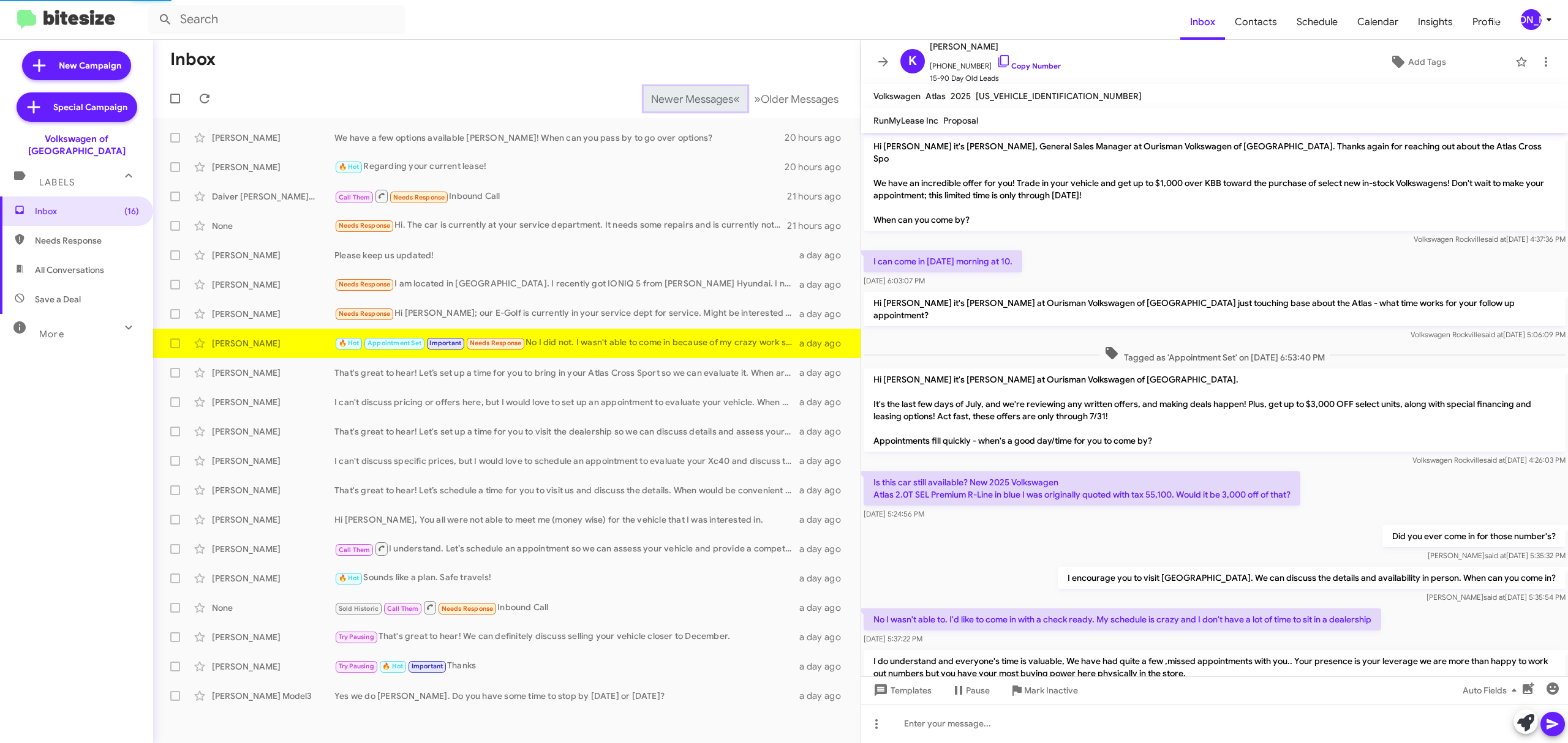
scroll to position [397, 0]
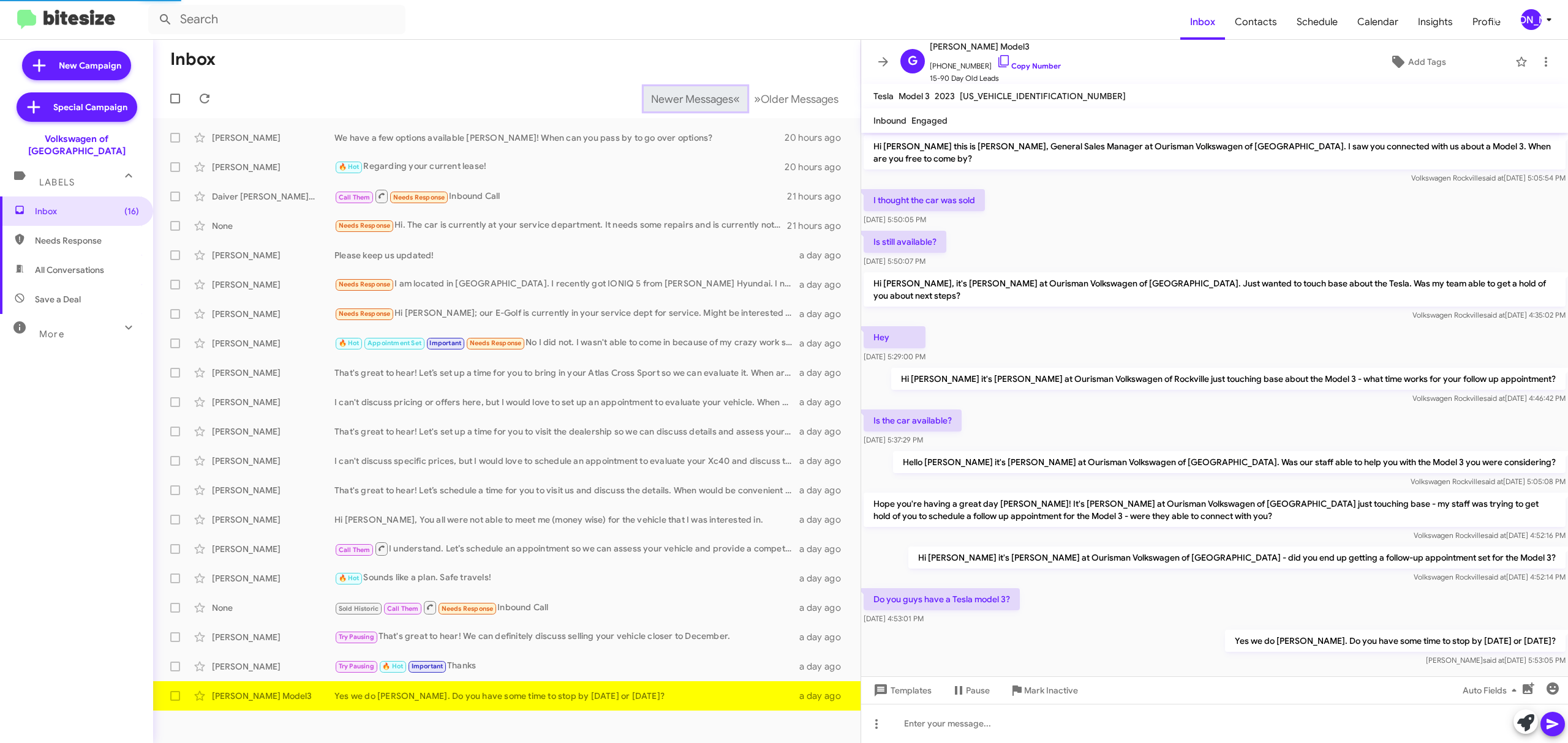
scroll to position [17, 0]
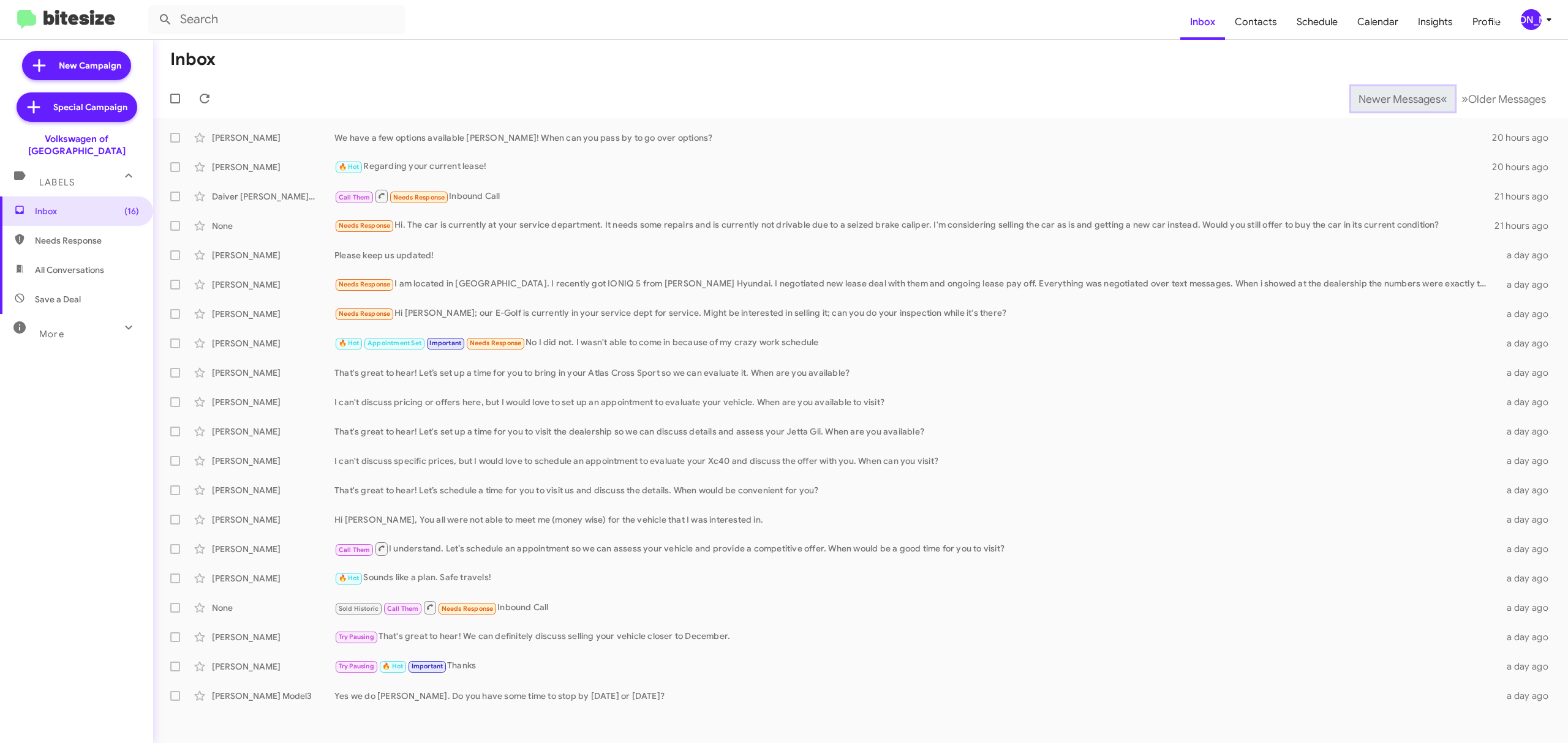
click at [1390, 98] on span "Newer Messages" at bounding box center [1399, 99] width 82 height 13
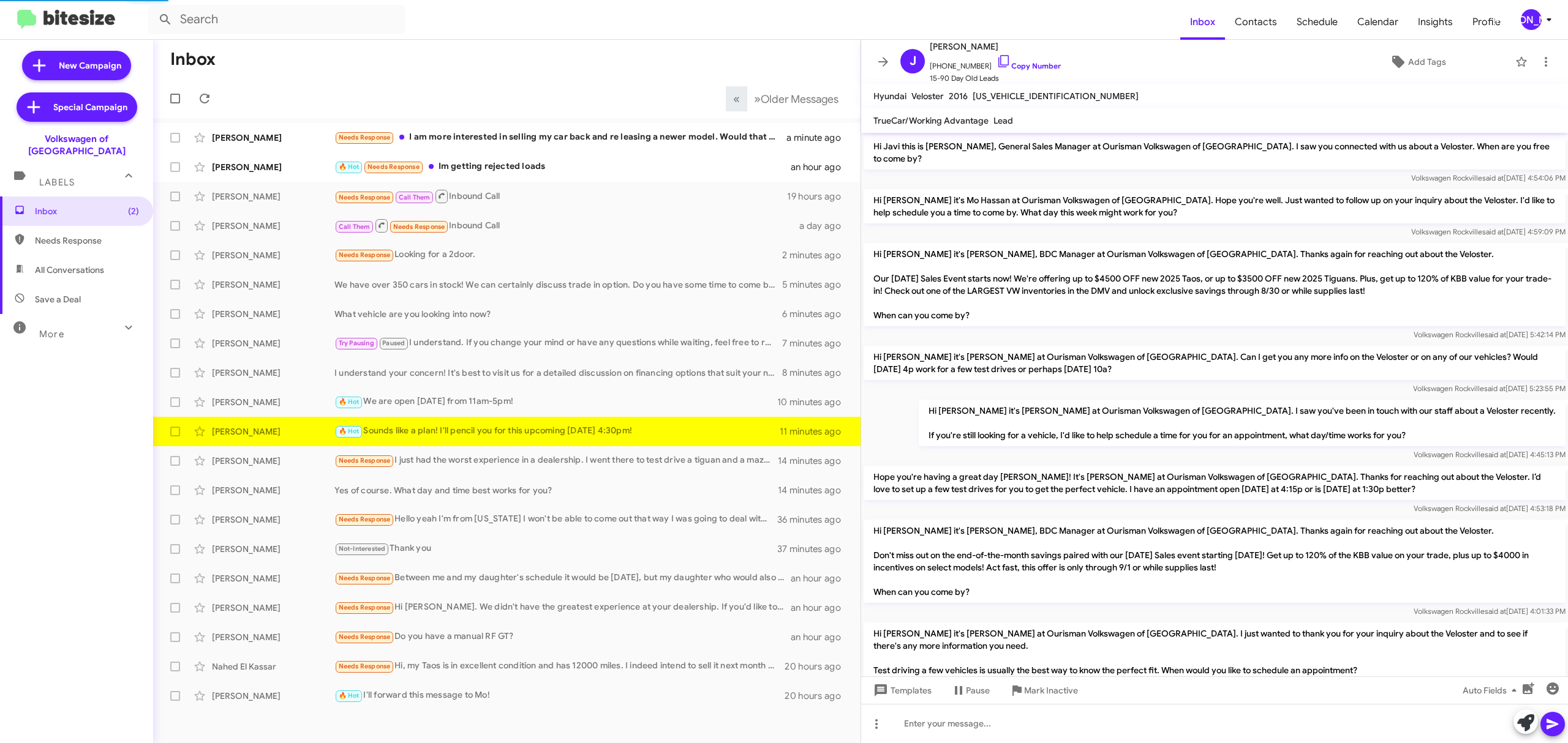
scroll to position [180, 0]
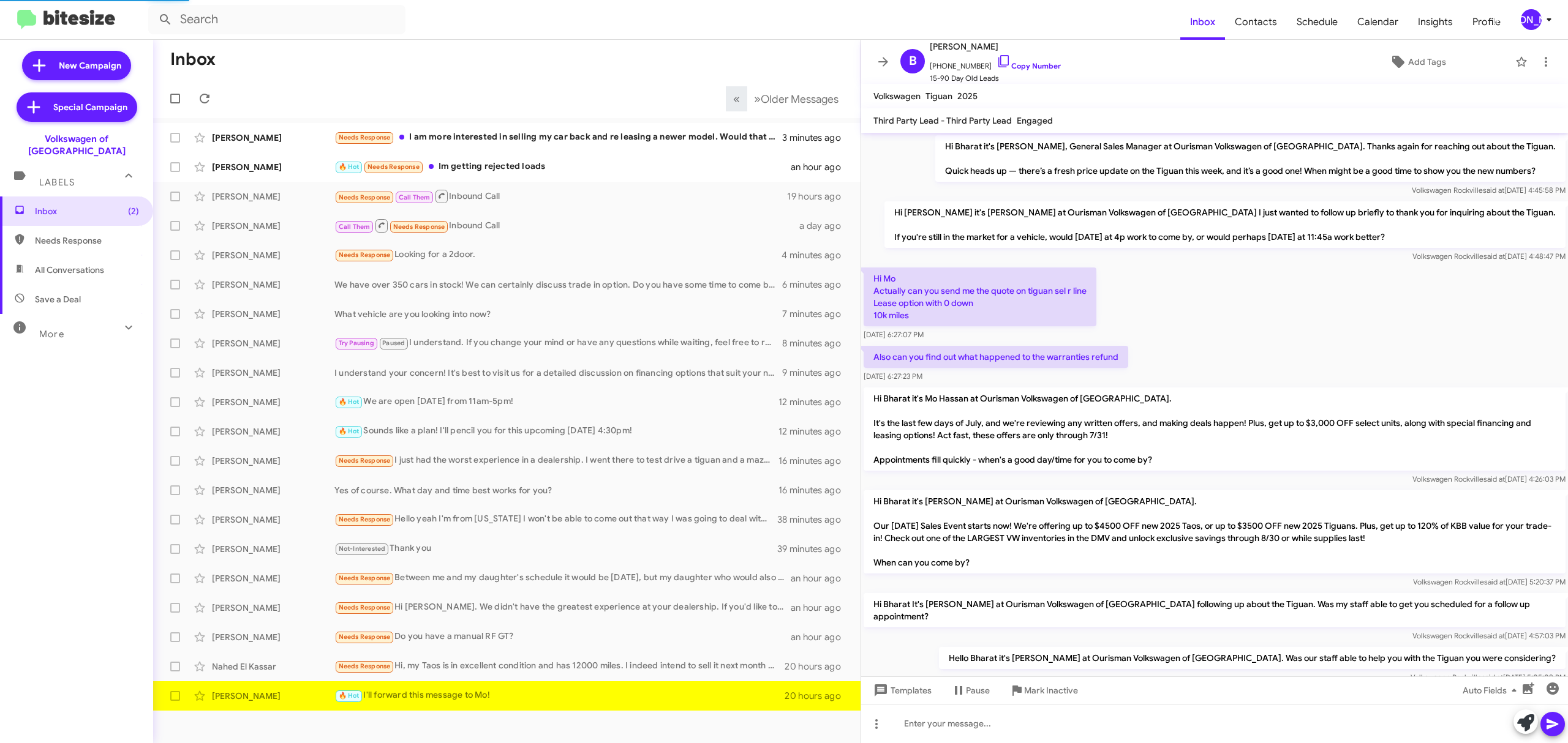
scroll to position [478, 0]
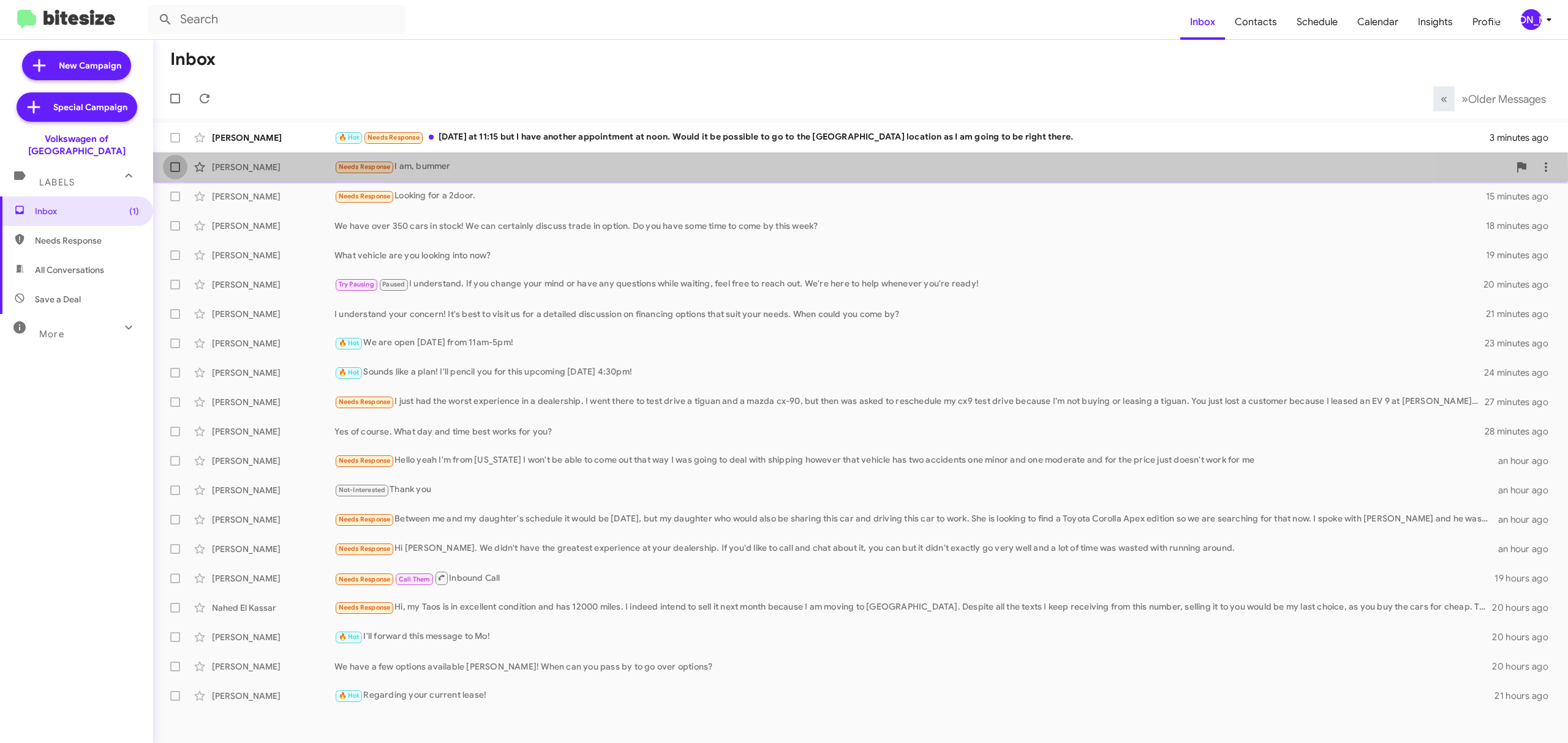
click at [179, 172] on label at bounding box center [175, 167] width 25 height 25
click at [175, 172] on input "checkbox" at bounding box center [174, 172] width 1 height 1
checkbox input "true"
